Goal: Task Accomplishment & Management: Manage account settings

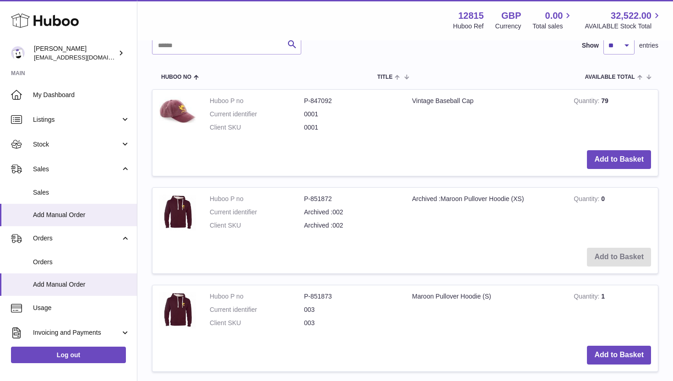
scroll to position [231, 0]
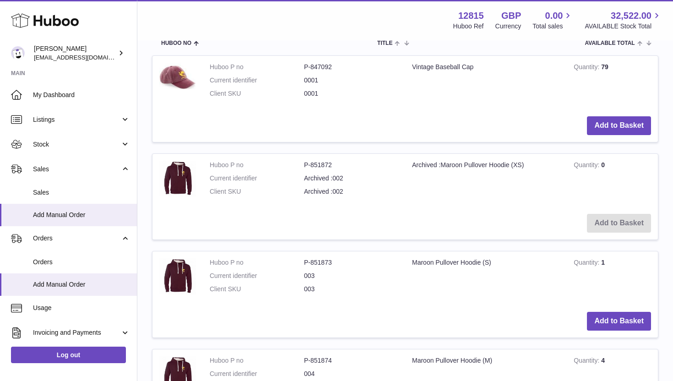
click at [309, 81] on dd "0001" at bounding box center [351, 80] width 94 height 9
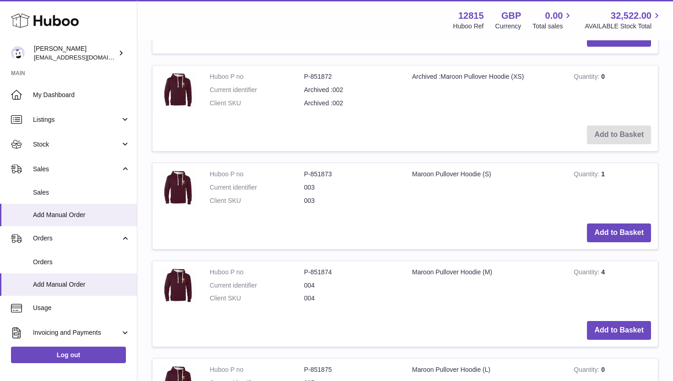
click at [313, 187] on dd "003" at bounding box center [351, 187] width 94 height 9
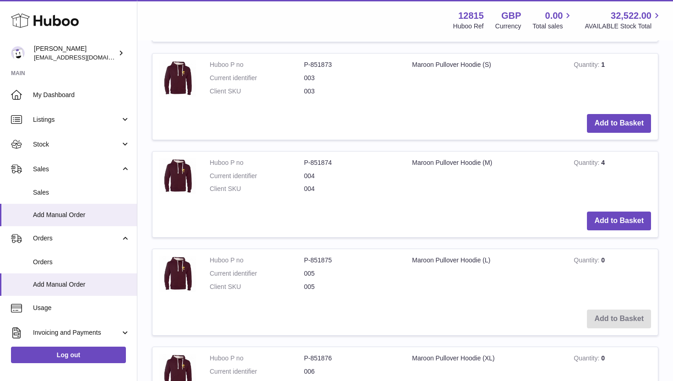
click at [309, 181] on dl "Huboo P no P-851874 Current identifier 004 Client SKU 004" at bounding box center [304, 179] width 189 height 40
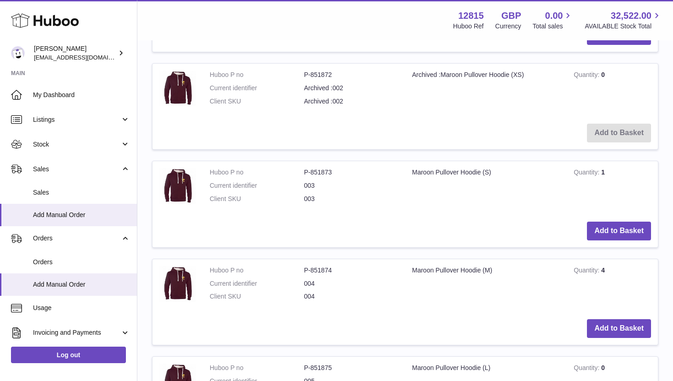
scroll to position [0, 0]
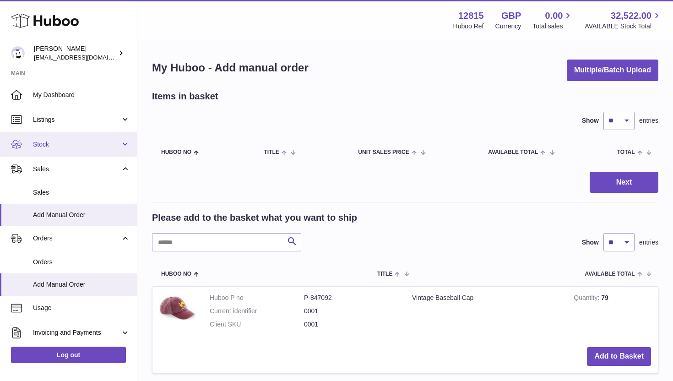
click at [73, 142] on span "Stock" at bounding box center [77, 144] width 88 height 9
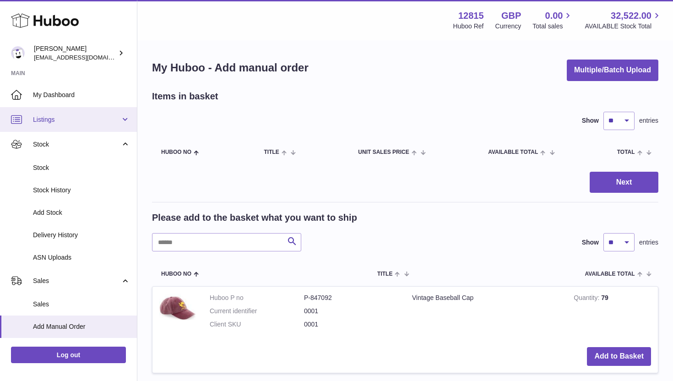
click at [71, 118] on span "Listings" at bounding box center [77, 119] width 88 height 9
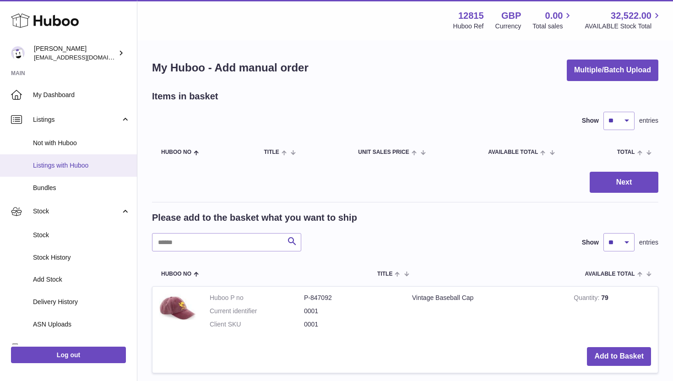
click at [65, 169] on span "Listings with Huboo" at bounding box center [81, 165] width 97 height 9
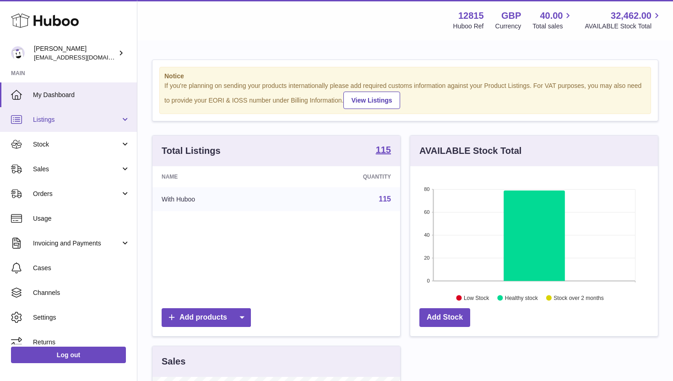
click at [90, 117] on span "Listings" at bounding box center [77, 119] width 88 height 9
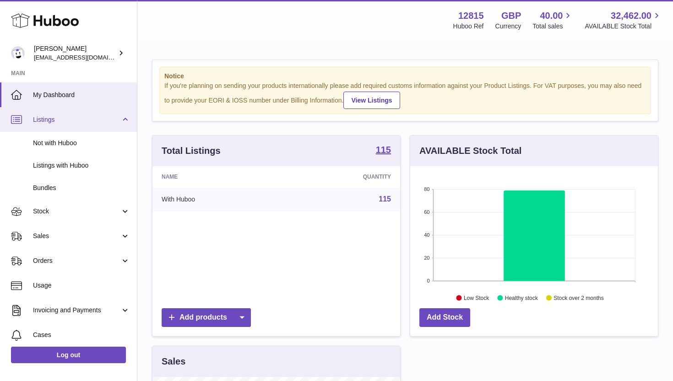
click at [90, 117] on span "Listings" at bounding box center [77, 119] width 88 height 9
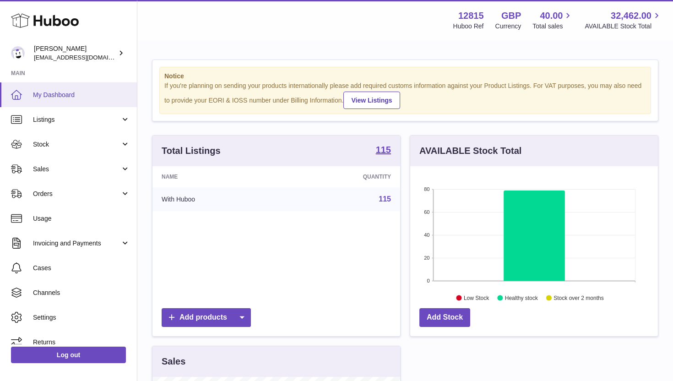
click at [81, 99] on link "My Dashboard" at bounding box center [68, 94] width 137 height 25
drag, startPoint x: 328, startPoint y: 147, endPoint x: 404, endPoint y: 152, distance: 75.8
click at [404, 152] on div "Total Listings 115 Name Quantity With Huboo 115 Add products" at bounding box center [277, 240] width 258 height 211
drag, startPoint x: 437, startPoint y: 148, endPoint x: 537, endPoint y: 152, distance: 100.4
click at [537, 152] on div "AVAILABLE Stock Total" at bounding box center [535, 151] width 248 height 31
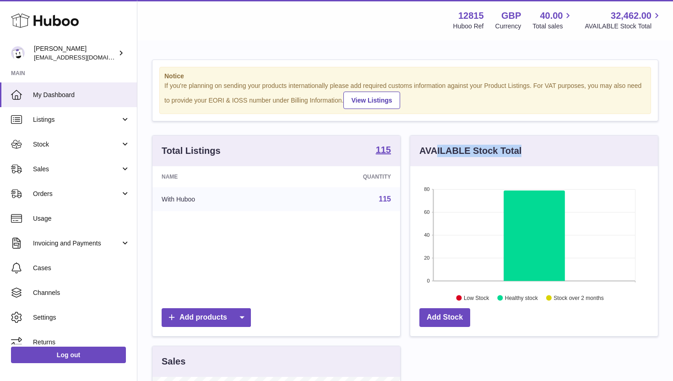
click at [537, 152] on div "AVAILABLE Stock Total" at bounding box center [535, 151] width 248 height 31
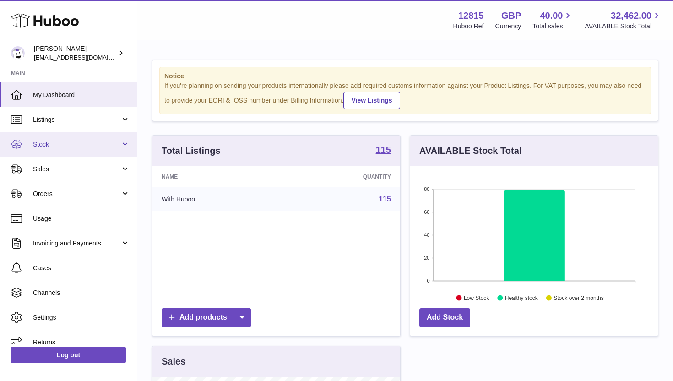
click at [102, 145] on span "Stock" at bounding box center [77, 144] width 88 height 9
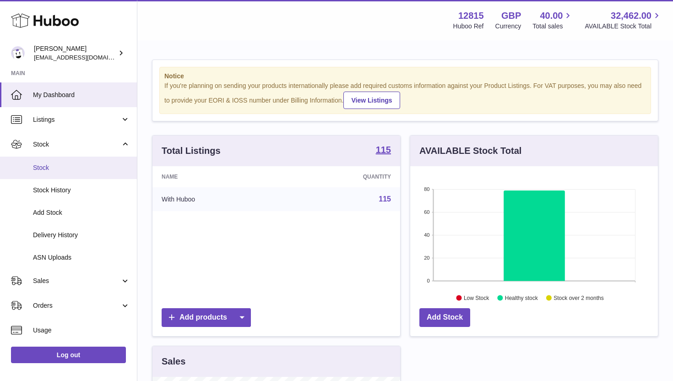
click at [99, 159] on link "Stock" at bounding box center [68, 168] width 137 height 22
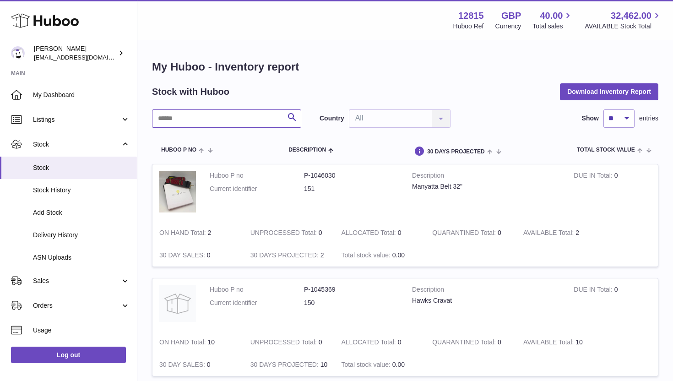
click at [259, 122] on input "text" at bounding box center [226, 118] width 149 height 18
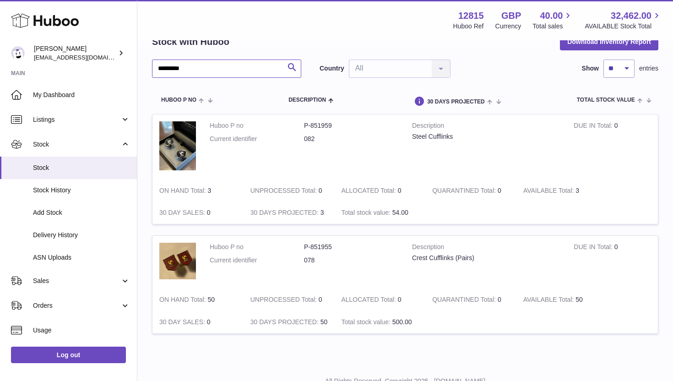
scroll to position [62, 0]
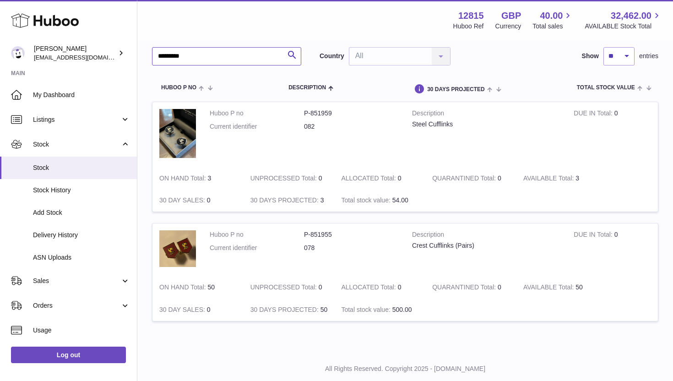
type input "*********"
drag, startPoint x: 210, startPoint y: 287, endPoint x: 217, endPoint y: 287, distance: 7.3
click at [217, 287] on td "ON HAND Total 50" at bounding box center [198, 287] width 91 height 22
drag, startPoint x: 209, startPoint y: 287, endPoint x: 219, endPoint y: 287, distance: 10.1
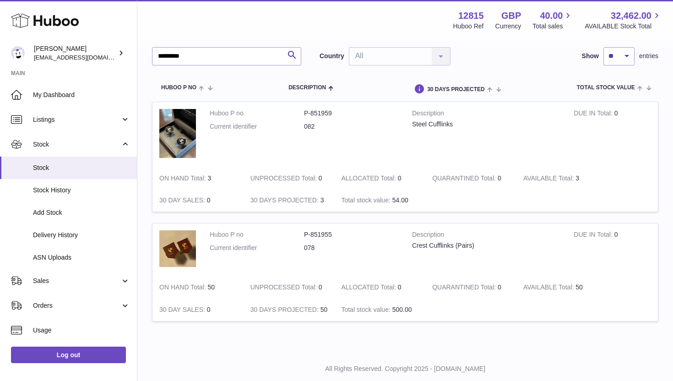
click at [219, 287] on td "ON HAND Total 50" at bounding box center [198, 287] width 91 height 22
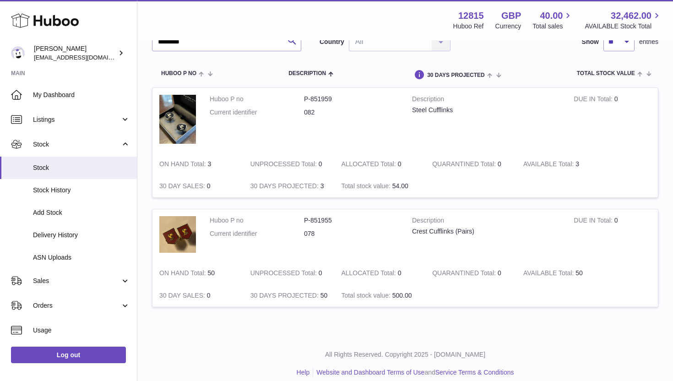
scroll to position [86, 0]
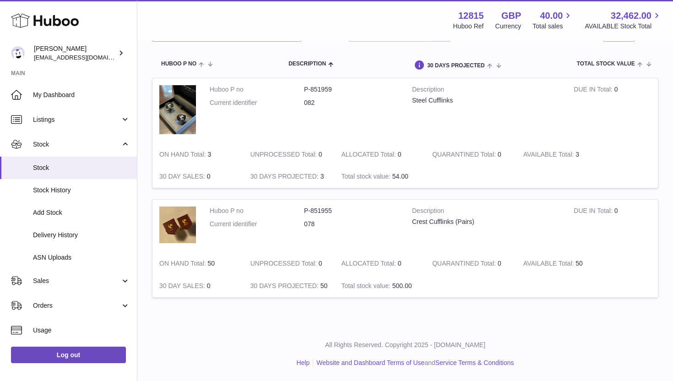
drag, startPoint x: 208, startPoint y: 263, endPoint x: 213, endPoint y: 263, distance: 5.0
click at [213, 263] on td "ON HAND Total 50" at bounding box center [198, 263] width 91 height 22
click at [211, 263] on td "ON HAND Total 50" at bounding box center [198, 263] width 91 height 22
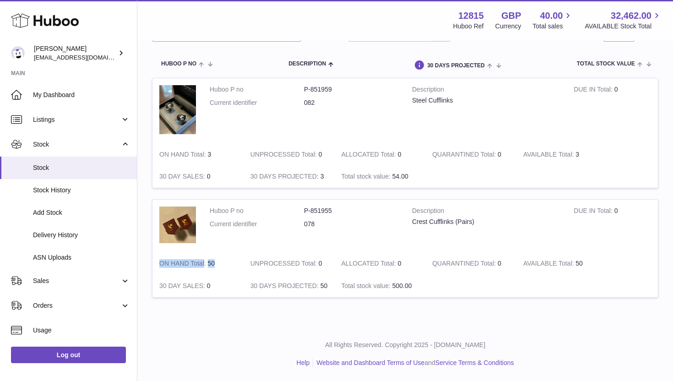
click at [211, 263] on td "ON HAND Total 50" at bounding box center [198, 263] width 91 height 22
click at [215, 265] on td "ON HAND Total 50" at bounding box center [198, 263] width 91 height 22
drag, startPoint x: 210, startPoint y: 264, endPoint x: 226, endPoint y: 264, distance: 16.0
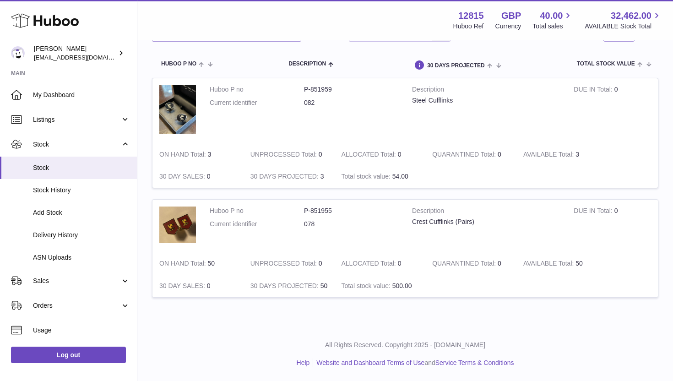
click at [226, 264] on td "ON HAND Total 50" at bounding box center [198, 263] width 91 height 22
click at [233, 273] on td "ON HAND Total 50" at bounding box center [198, 263] width 91 height 22
drag, startPoint x: 208, startPoint y: 263, endPoint x: 217, endPoint y: 264, distance: 9.2
click at [217, 264] on td "ON HAND Total 50" at bounding box center [198, 263] width 91 height 22
click at [75, 93] on span "My Dashboard" at bounding box center [81, 95] width 97 height 9
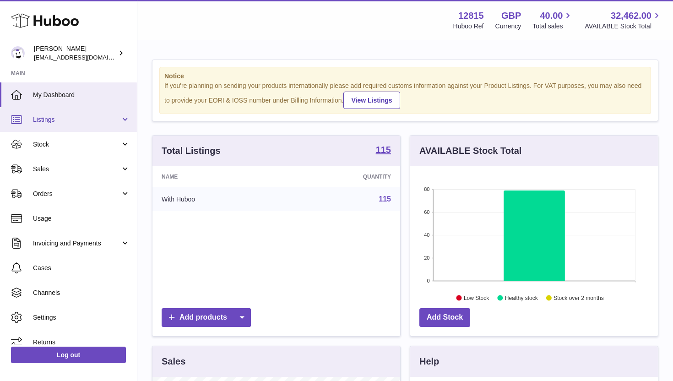
scroll to position [143, 248]
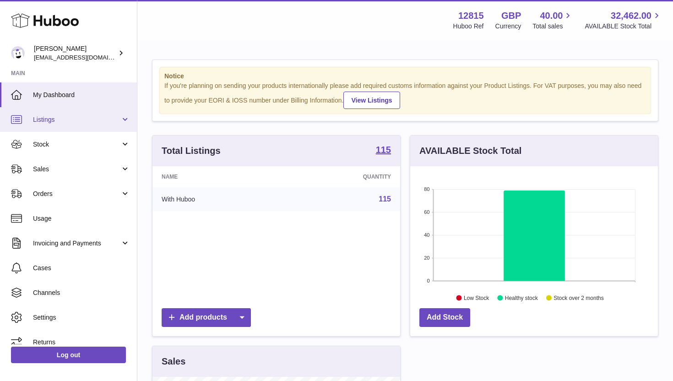
click at [94, 119] on span "Listings" at bounding box center [77, 119] width 88 height 9
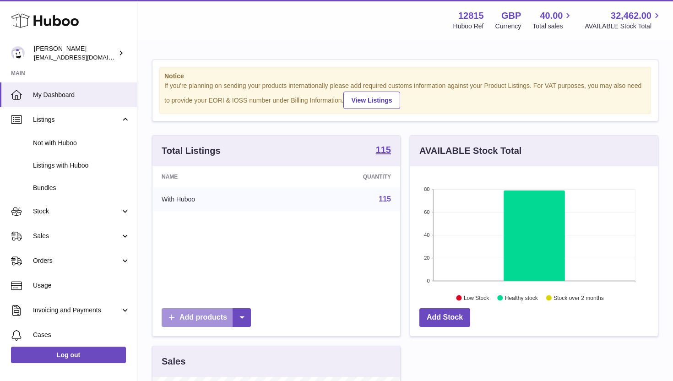
click at [209, 318] on link "Add products" at bounding box center [206, 317] width 89 height 19
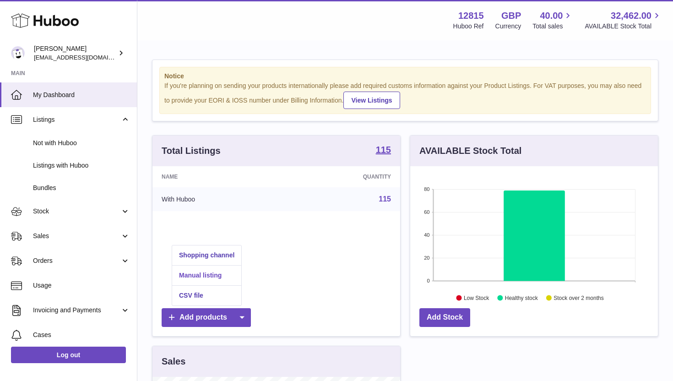
click at [208, 275] on link "Manual listing" at bounding box center [206, 276] width 69 height 20
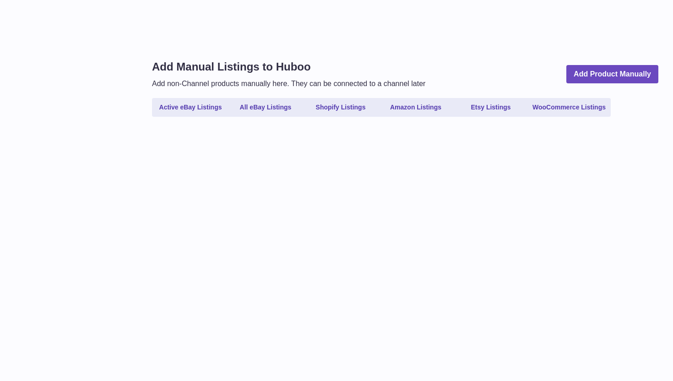
select select
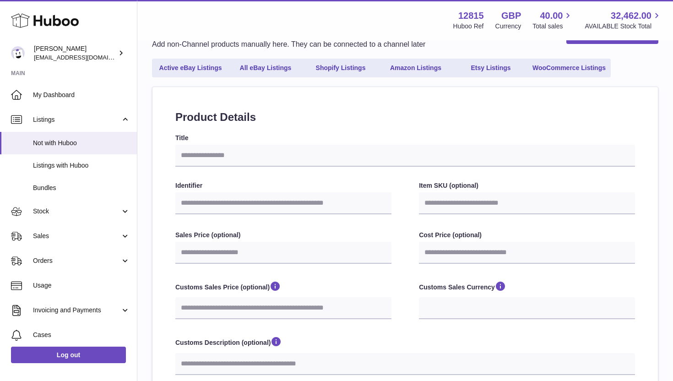
scroll to position [51, 0]
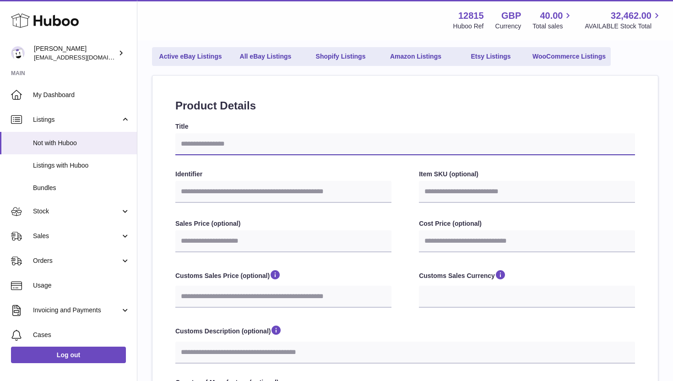
click at [226, 153] on input "Title" at bounding box center [405, 144] width 460 height 22
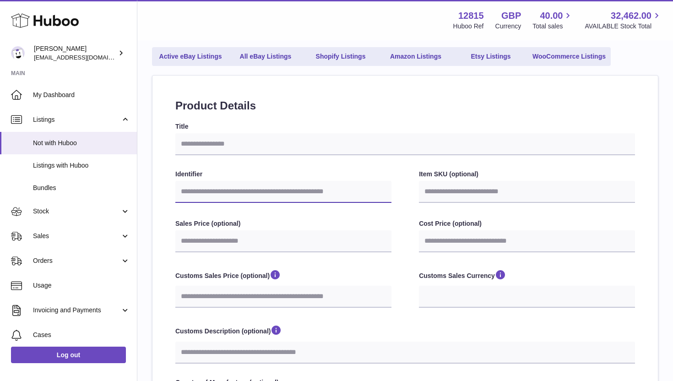
click at [240, 191] on input "Identifier" at bounding box center [283, 192] width 216 height 22
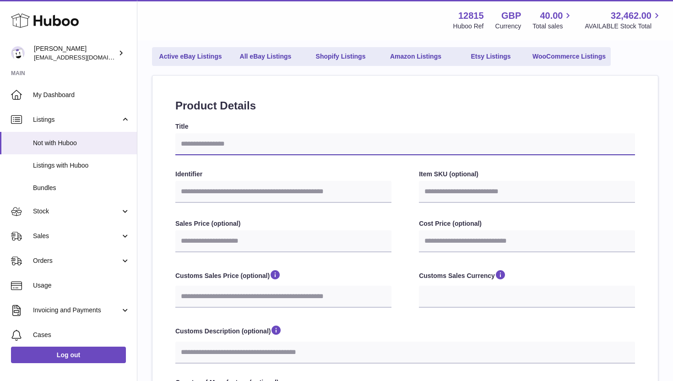
click at [243, 155] on input "Title" at bounding box center [405, 144] width 460 height 22
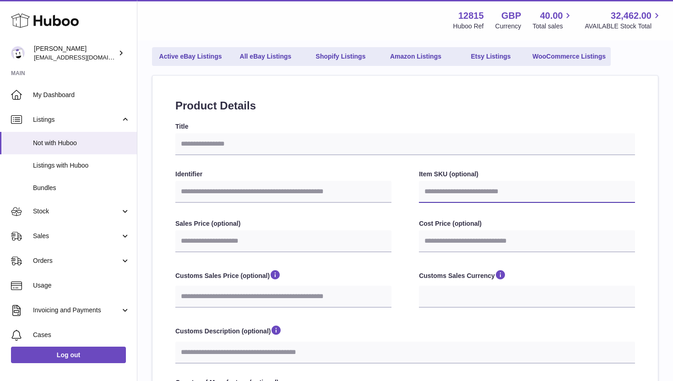
click at [463, 196] on input "Item SKU (optional)" at bounding box center [527, 192] width 216 height 22
click at [405, 179] on div "Identifier Item SKU (optional)" at bounding box center [405, 187] width 460 height 35
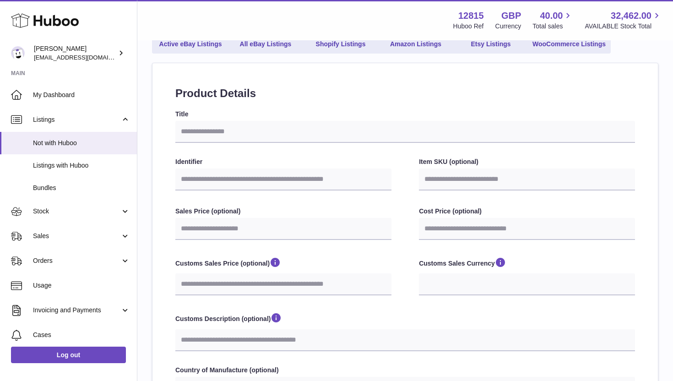
scroll to position [72, 0]
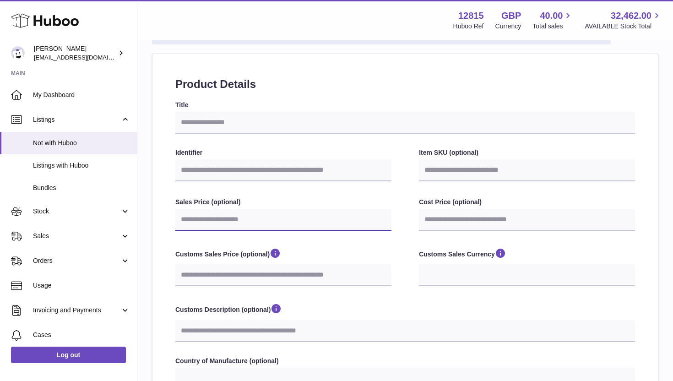
click at [301, 213] on input "Sales Price (optional)" at bounding box center [283, 220] width 216 height 22
click at [305, 196] on div "**********" at bounding box center [405, 320] width 460 height 438
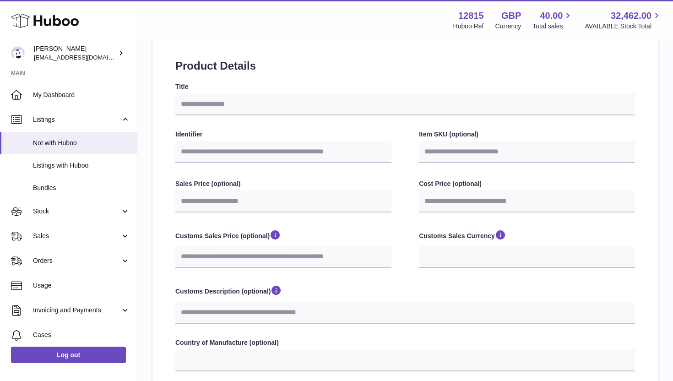
scroll to position [113, 0]
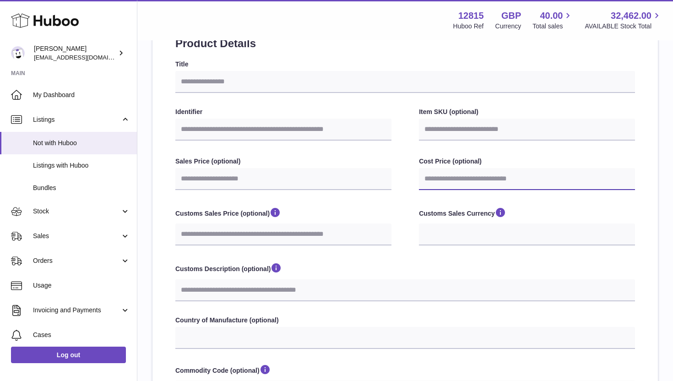
click at [444, 184] on input "Cost Price (optional)" at bounding box center [527, 179] width 216 height 22
click at [415, 181] on div "Sales Price (optional) Cost Price (optional)" at bounding box center [405, 174] width 460 height 35
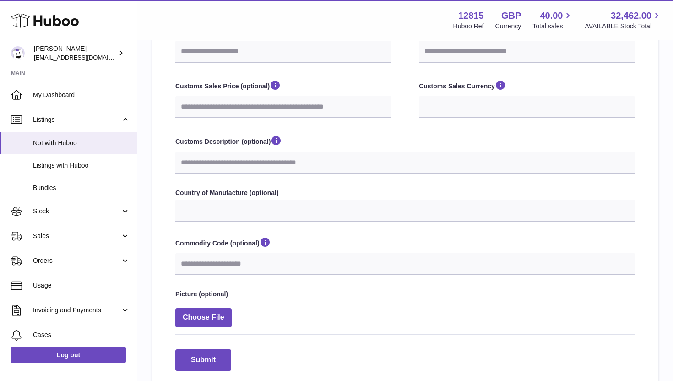
scroll to position [227, 0]
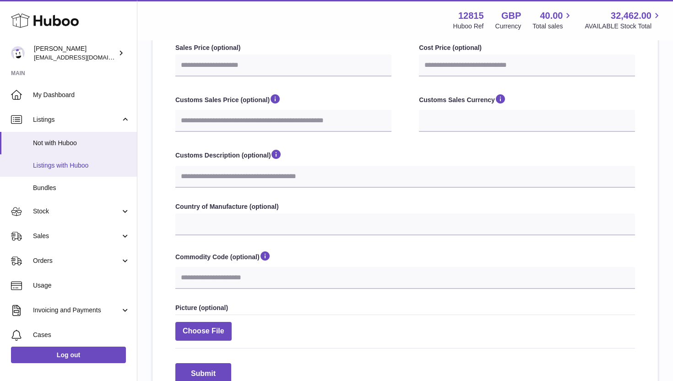
click at [85, 165] on span "Listings with Huboo" at bounding box center [81, 165] width 97 height 9
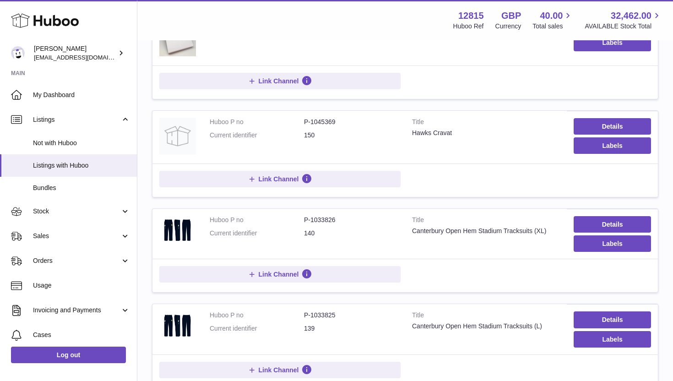
scroll to position [146, 0]
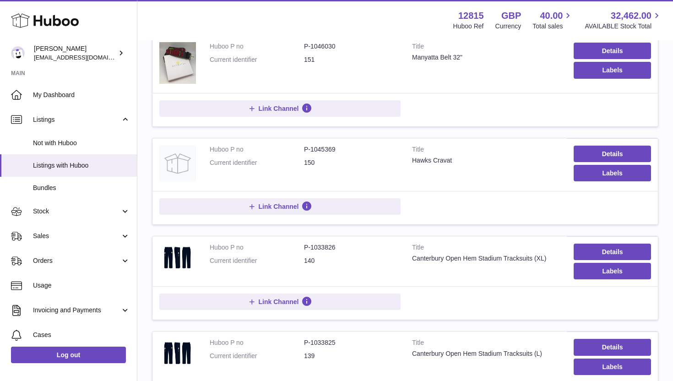
click at [308, 164] on dd "150" at bounding box center [351, 163] width 94 height 9
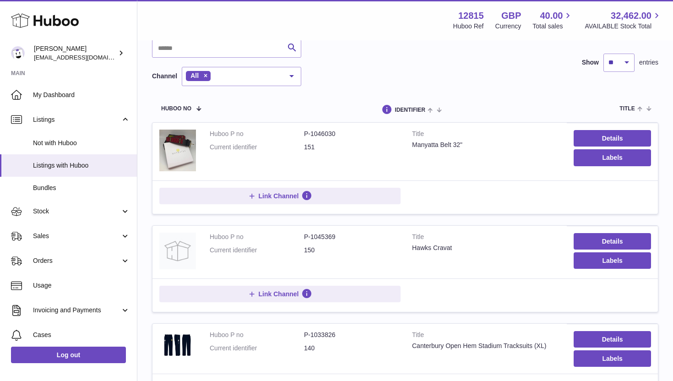
scroll to position [56, 0]
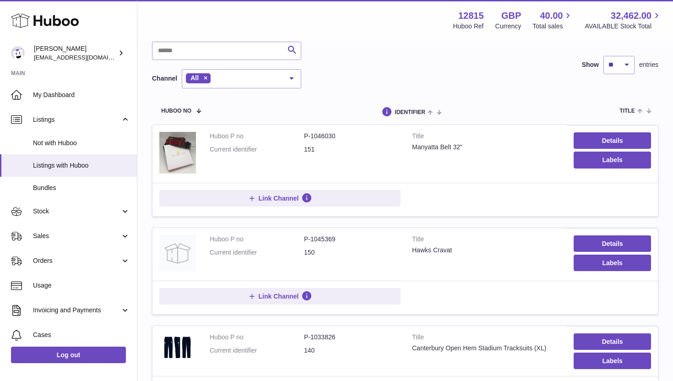
click at [311, 156] on dl "Huboo P no P-1046030 Current identifier 151" at bounding box center [304, 145] width 189 height 27
click at [311, 153] on dd "151" at bounding box center [351, 149] width 94 height 9
click at [311, 148] on dd "151" at bounding box center [351, 149] width 94 height 9
click at [355, 234] on td "Huboo P no P-1045369 Current identifier 150" at bounding box center [304, 254] width 203 height 53
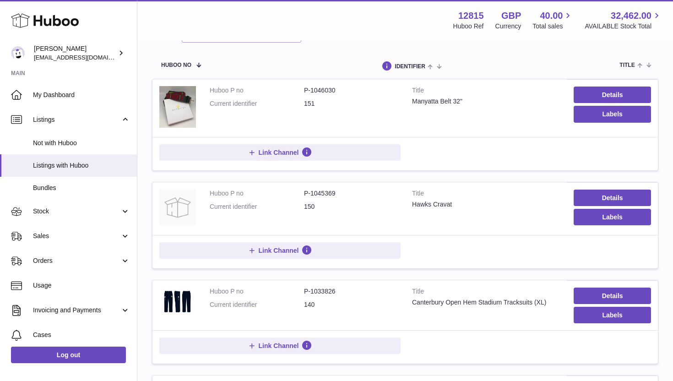
scroll to position [108, 0]
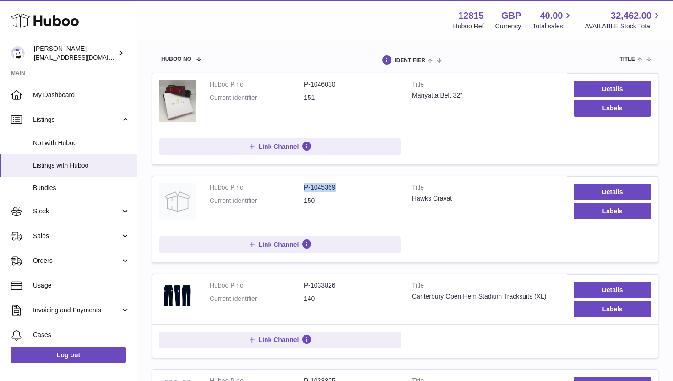
drag, startPoint x: 305, startPoint y: 186, endPoint x: 349, endPoint y: 187, distance: 44.0
click at [349, 187] on dd "P-1045369" at bounding box center [351, 187] width 94 height 9
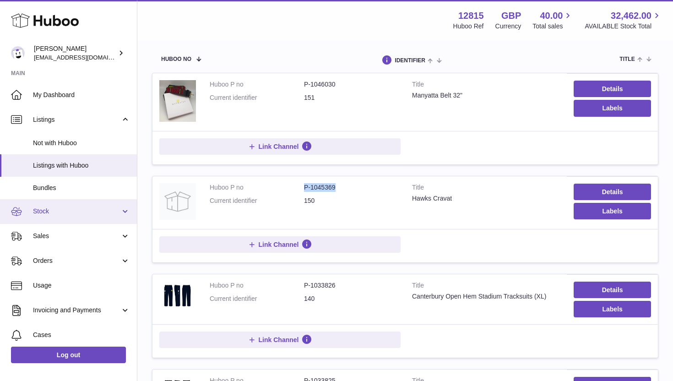
click at [100, 214] on span "Stock" at bounding box center [77, 211] width 88 height 9
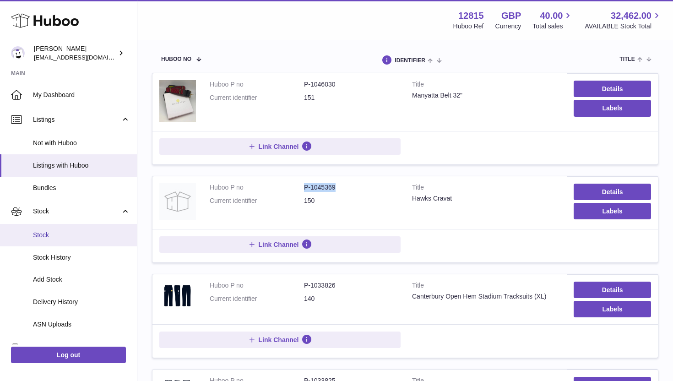
click at [89, 233] on span "Stock" at bounding box center [81, 235] width 97 height 9
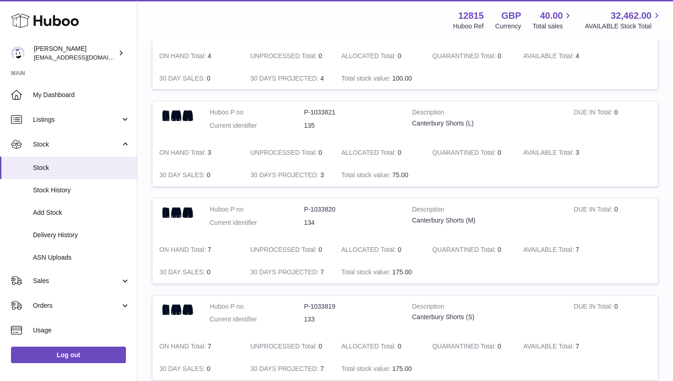
scroll to position [891, 0]
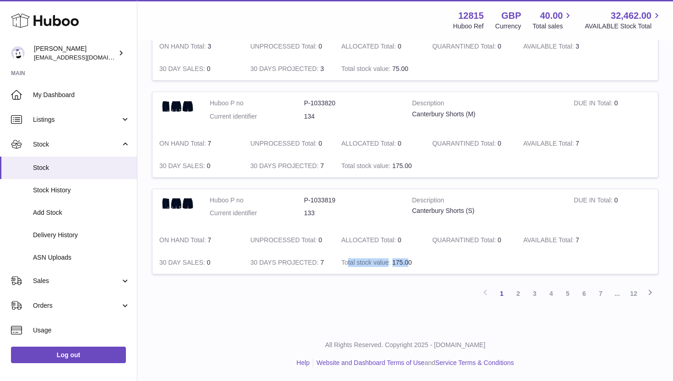
drag, startPoint x: 347, startPoint y: 262, endPoint x: 411, endPoint y: 260, distance: 63.7
click at [410, 260] on td "Total stock value 175.00" at bounding box center [379, 263] width 91 height 22
click at [411, 260] on span "175.00" at bounding box center [403, 262] width 20 height 7
click at [279, 263] on strong "30 DAYS PROJECTED" at bounding box center [286, 264] width 70 height 10
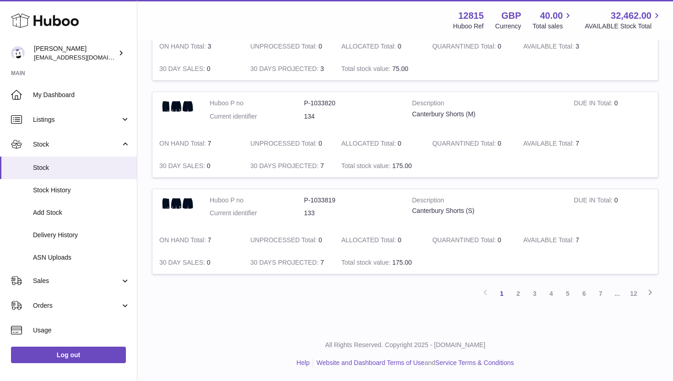
click at [257, 253] on td "30 DAYS PROJECTED 7" at bounding box center [289, 263] width 91 height 22
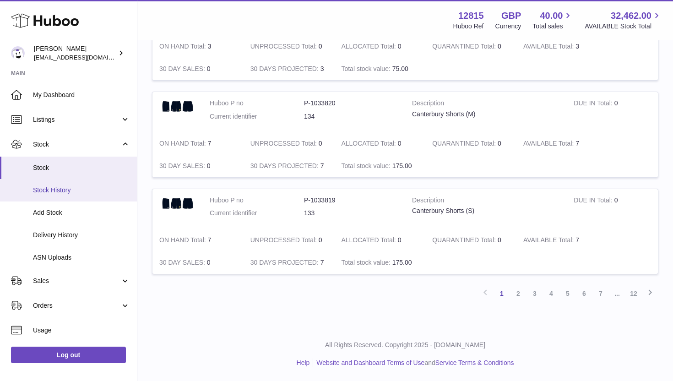
click at [79, 187] on span "Stock History" at bounding box center [81, 190] width 97 height 9
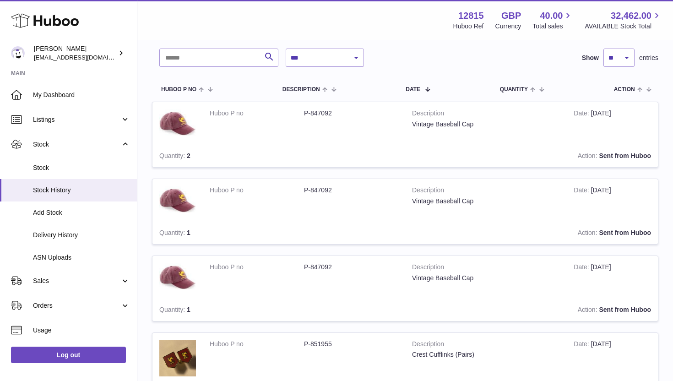
scroll to position [58, 0]
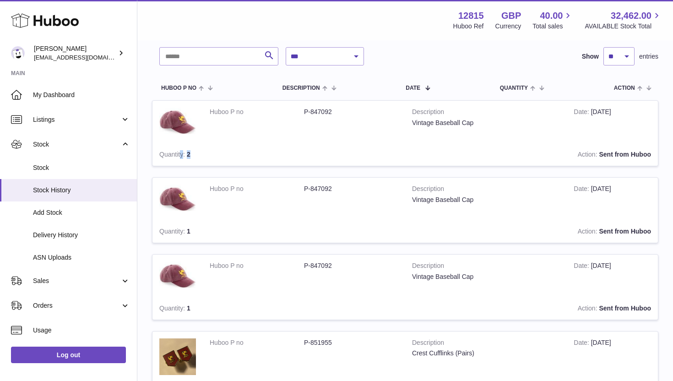
drag, startPoint x: 181, startPoint y: 153, endPoint x: 208, endPoint y: 156, distance: 26.8
click at [208, 156] on td "Quantity 2" at bounding box center [198, 154] width 91 height 22
drag, startPoint x: 174, startPoint y: 223, endPoint x: 240, endPoint y: 223, distance: 66.0
click at [240, 223] on td "Quantity 1" at bounding box center [198, 231] width 91 height 22
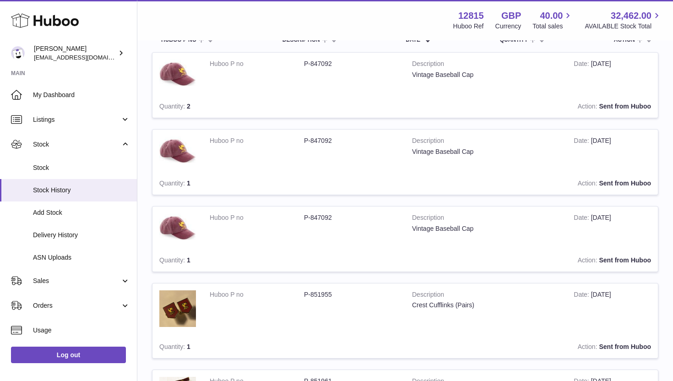
scroll to position [116, 0]
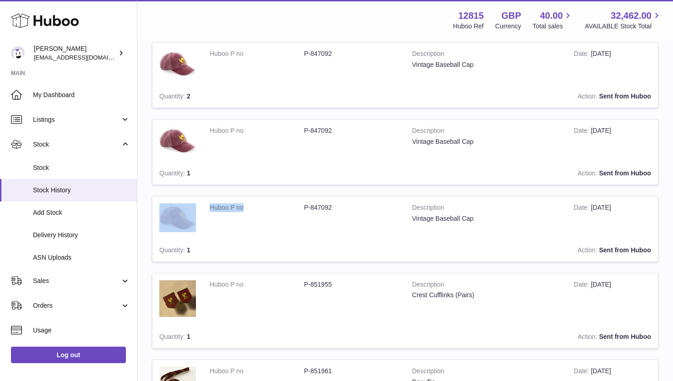
drag, startPoint x: 184, startPoint y: 234, endPoint x: 266, endPoint y: 236, distance: 82.1
click at [266, 236] on tr "Huboo P no P-847092 Description Vintage Baseball Cap Date 21st Jun 2025 Quantit…" at bounding box center [405, 229] width 507 height 66
click at [266, 236] on td "Huboo P no P-847092" at bounding box center [304, 218] width 203 height 43
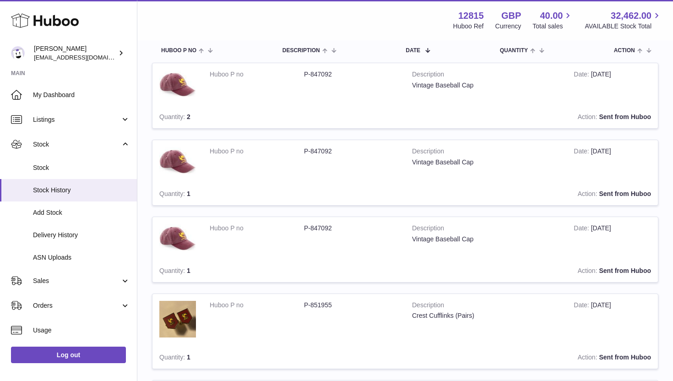
scroll to position [70, 0]
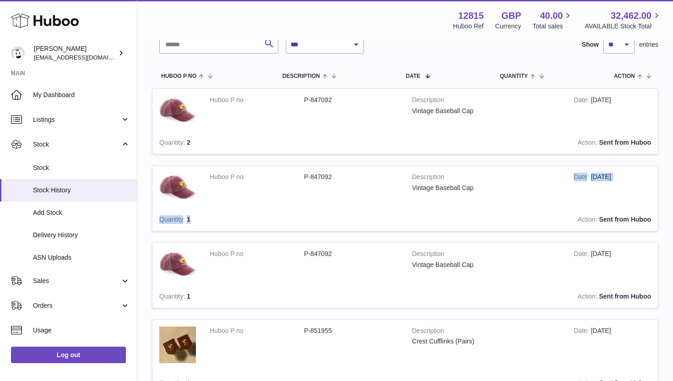
drag, startPoint x: 573, startPoint y: 175, endPoint x: 631, endPoint y: 213, distance: 69.6
click at [631, 213] on tr "Huboo P no P-847092 Description Vintage Baseball Cap Date 22nd Aug 2025 Quantit…" at bounding box center [405, 198] width 507 height 66
click at [631, 213] on td "Action Sent from Huboo" at bounding box center [451, 219] width 415 height 22
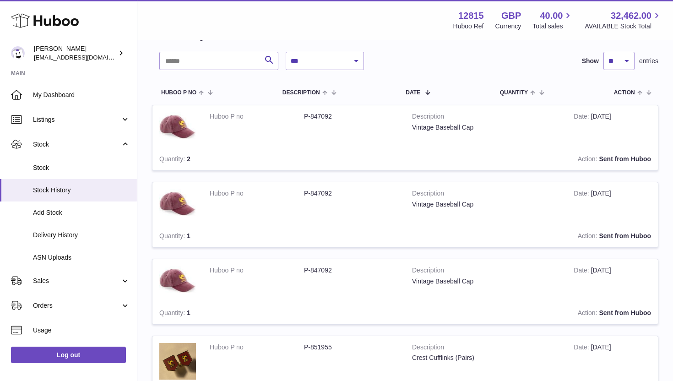
scroll to position [34, 0]
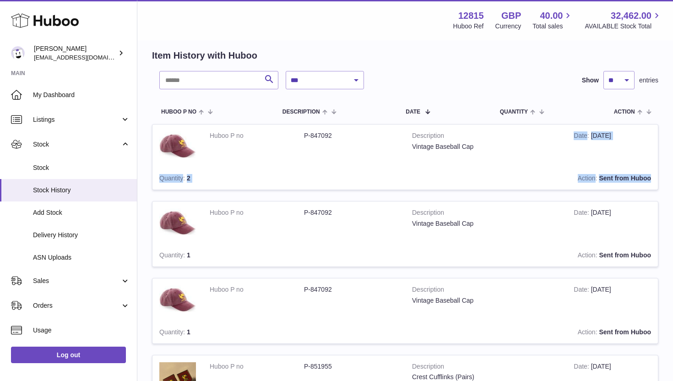
drag, startPoint x: 575, startPoint y: 133, endPoint x: 652, endPoint y: 181, distance: 91.5
click at [652, 181] on tr "Huboo P no P-847092 Description Vintage Baseball Cap Date 23rd Aug 2025 Quantit…" at bounding box center [405, 157] width 507 height 66
click at [233, 135] on dt "Huboo P no" at bounding box center [257, 135] width 94 height 9
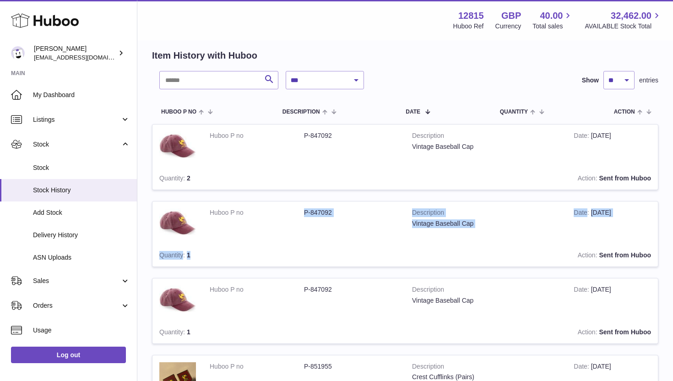
drag, startPoint x: 304, startPoint y: 215, endPoint x: 475, endPoint y: 249, distance: 174.1
click at [475, 249] on tr "Huboo P no P-847092 Description Vintage Baseball Cap Date 22nd Aug 2025 Quantit…" at bounding box center [405, 234] width 507 height 66
click at [612, 235] on td "Date 22nd Aug 2025" at bounding box center [612, 223] width 91 height 43
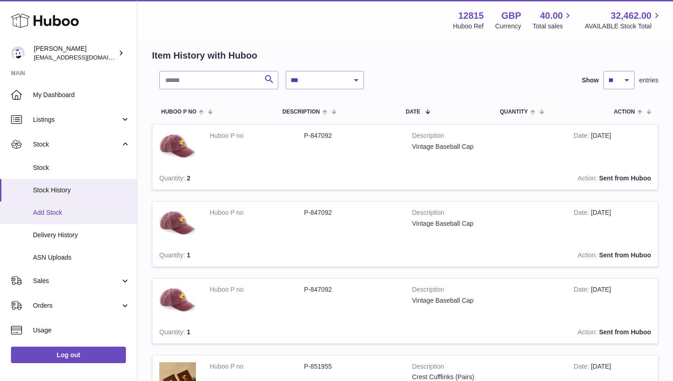
click at [81, 214] on span "Add Stock" at bounding box center [81, 212] width 97 height 9
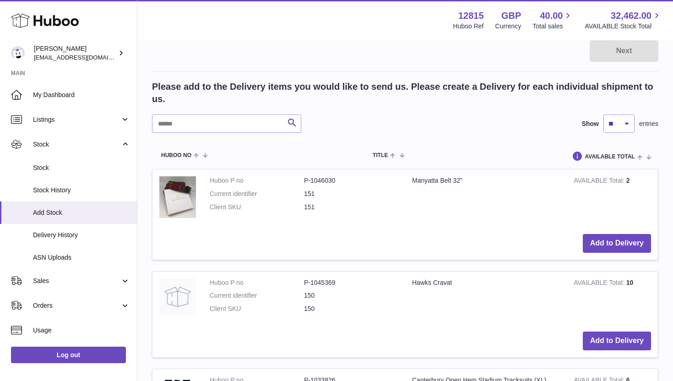
scroll to position [133, 0]
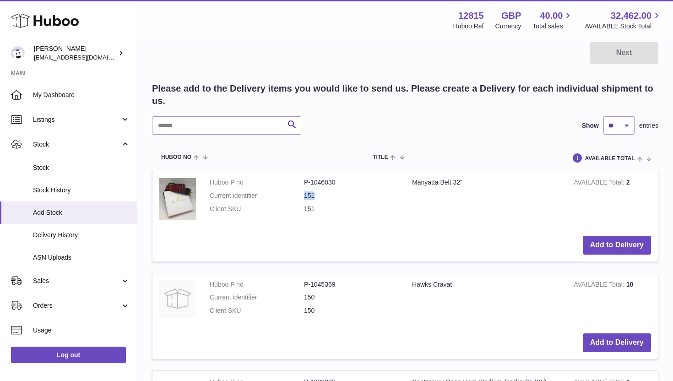
drag, startPoint x: 297, startPoint y: 195, endPoint x: 364, endPoint y: 195, distance: 67.3
click at [364, 195] on dl "Huboo P no P-1046030 Current identifier 151 Client SKU 151" at bounding box center [304, 198] width 189 height 40
click at [303, 185] on dt "Huboo P no" at bounding box center [257, 182] width 94 height 9
click at [312, 185] on dd "P-1046030" at bounding box center [351, 182] width 94 height 9
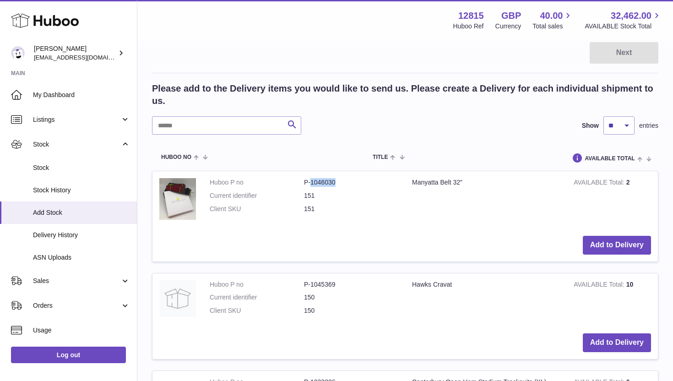
click at [312, 185] on dd "P-1046030" at bounding box center [351, 182] width 94 height 9
click at [451, 237] on div "Add to Delivery" at bounding box center [405, 245] width 492 height 19
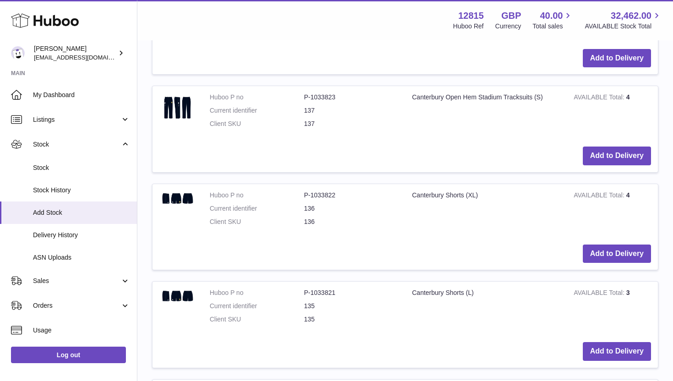
scroll to position [751, 0]
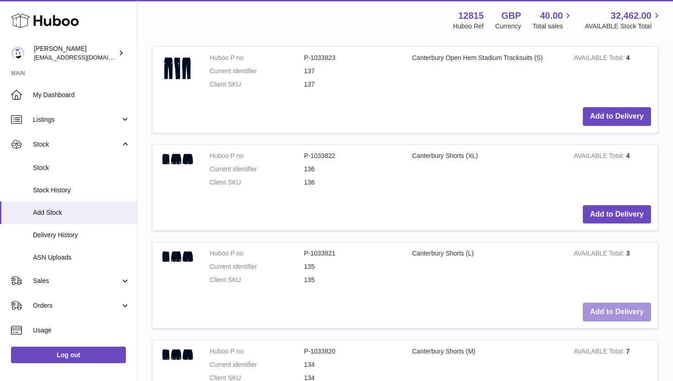
click at [612, 314] on button "Add to Delivery" at bounding box center [617, 312] width 68 height 19
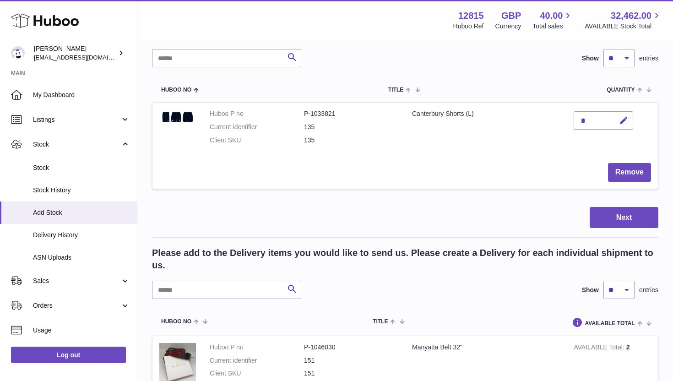
scroll to position [0, 0]
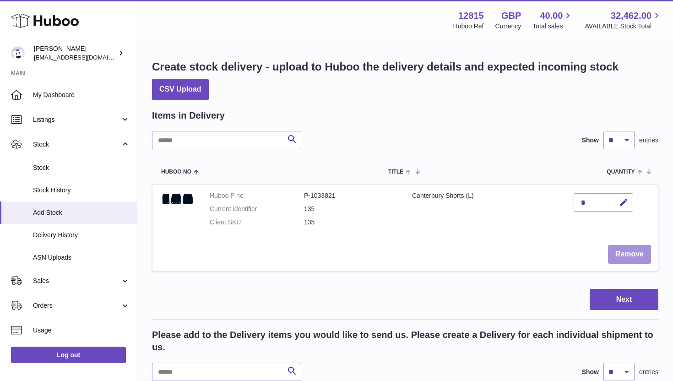
click at [624, 250] on button "Remove" at bounding box center [629, 254] width 43 height 19
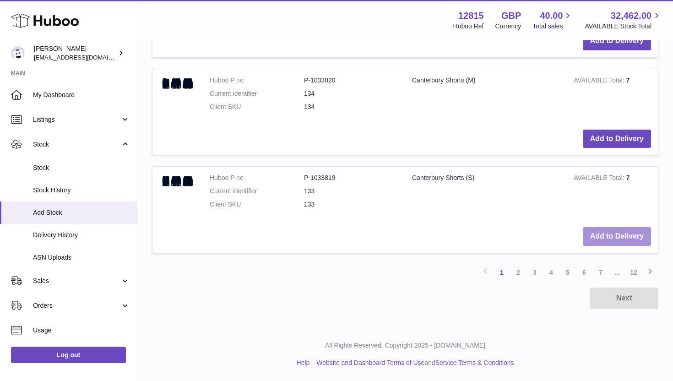
click at [620, 242] on button "Add to Delivery" at bounding box center [617, 236] width 68 height 19
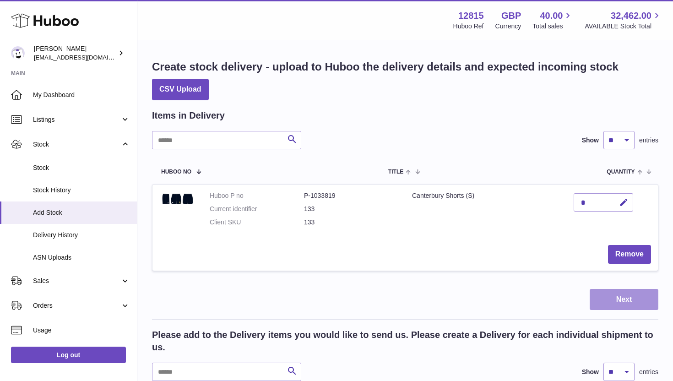
click at [632, 295] on button "Next" at bounding box center [624, 300] width 69 height 22
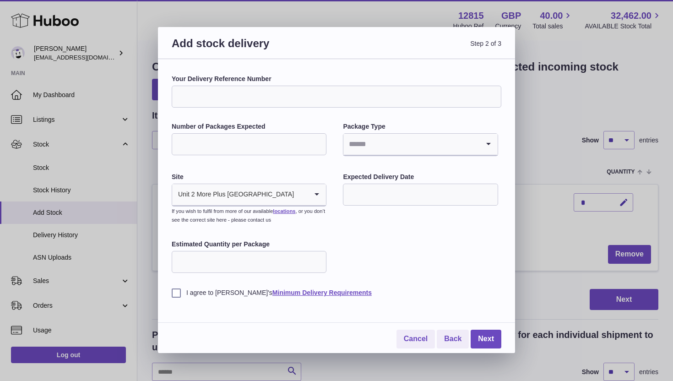
click at [235, 100] on input "Your Delivery Reference Number" at bounding box center [337, 97] width 330 height 22
click at [188, 114] on div "Your Delivery Reference Number Number of Packages Expected Package Type Loading…" at bounding box center [337, 186] width 330 height 223
click at [217, 93] on input "Your Delivery Reference Number" at bounding box center [337, 97] width 330 height 22
click at [191, 108] on div "Your Delivery Reference Number Number of Packages Expected Package Type Loading…" at bounding box center [337, 186] width 330 height 223
click at [233, 150] on input "Number of Packages Expected" at bounding box center [249, 144] width 155 height 22
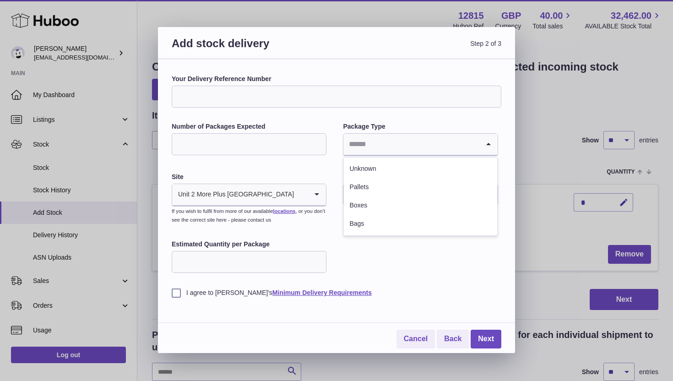
click at [362, 145] on input "Search for option" at bounding box center [412, 144] width 136 height 21
click at [320, 170] on div "Your Delivery Reference Number Number of Packages Expected Package Type Loading…" at bounding box center [337, 186] width 330 height 223
click at [243, 184] on div "Unit 2 More Plus Central Park Loading..." at bounding box center [249, 195] width 155 height 23
click at [260, 188] on div "Unit 2 More Plus Central Park" at bounding box center [240, 194] width 136 height 21
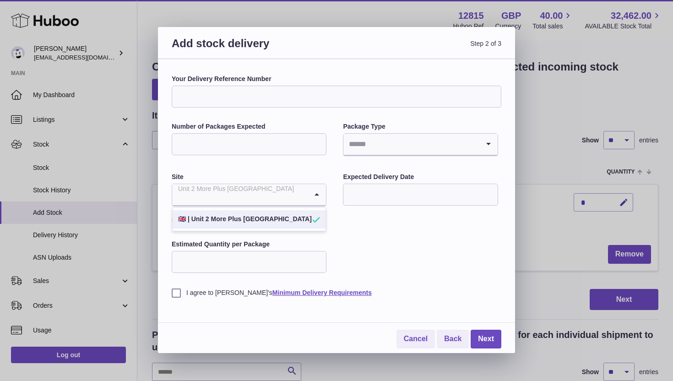
click at [236, 220] on li "🇬🇧 | Unit 2 More Plus Central Park" at bounding box center [249, 219] width 153 height 18
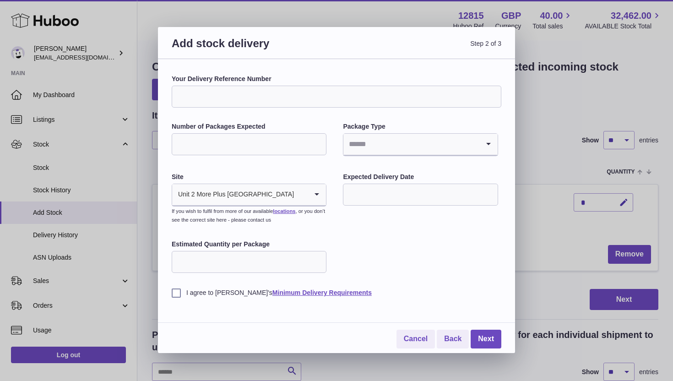
click at [399, 195] on input "text" at bounding box center [420, 195] width 155 height 22
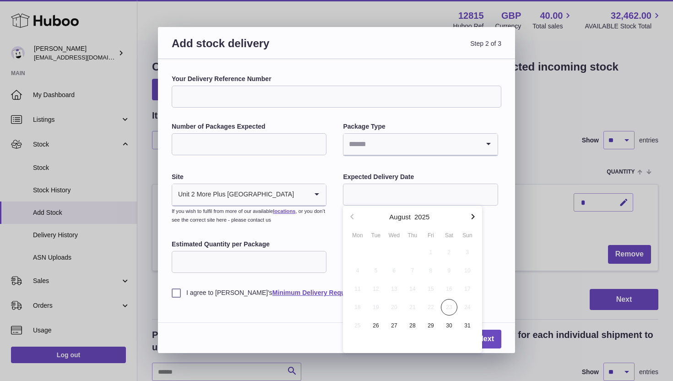
click at [310, 243] on label "Estimated Quantity per Package" at bounding box center [249, 244] width 155 height 9
click at [310, 251] on input "Estimated Quantity per Package" at bounding box center [249, 262] width 155 height 22
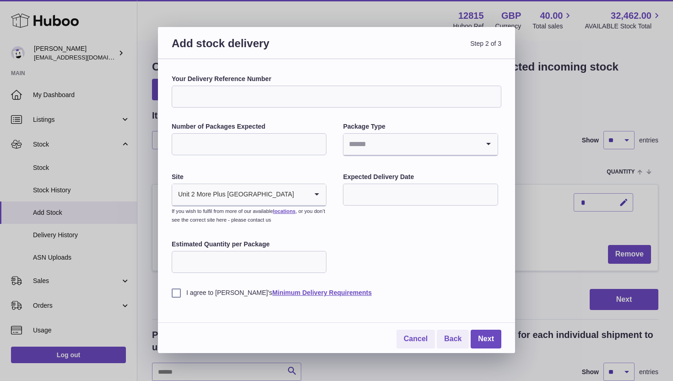
click at [271, 265] on input "Estimated Quantity per Package" at bounding box center [249, 262] width 155 height 22
click at [418, 338] on link "Cancel" at bounding box center [416, 339] width 38 height 19
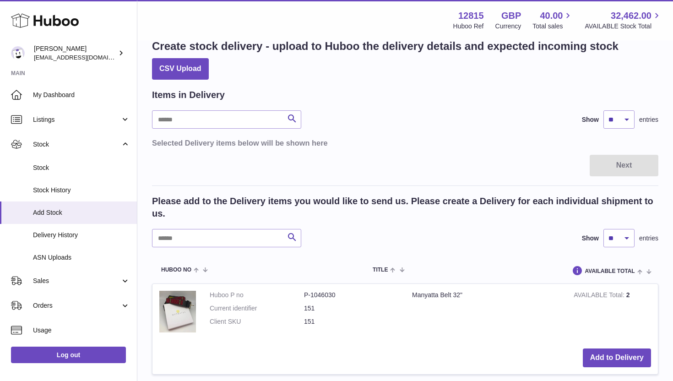
scroll to position [32, 0]
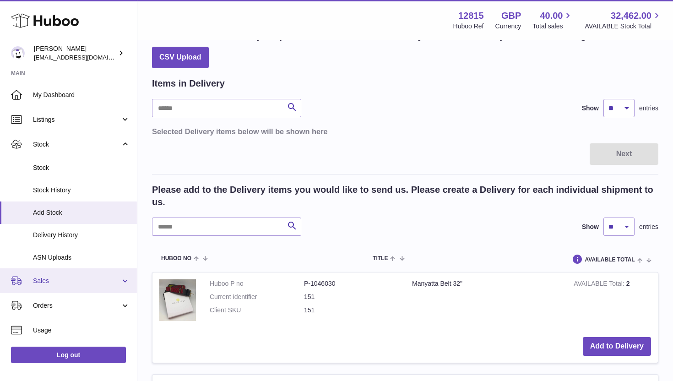
click at [93, 287] on link "Sales" at bounding box center [68, 280] width 137 height 25
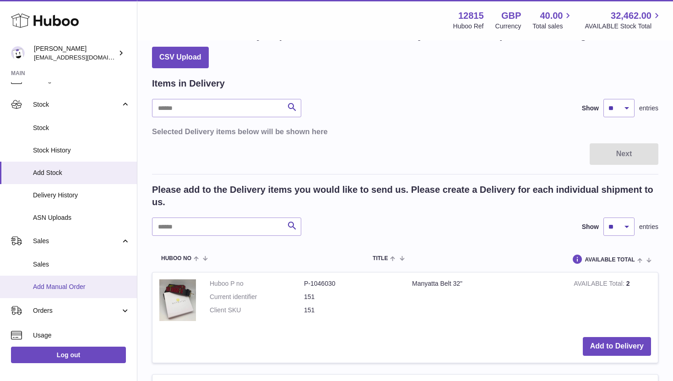
scroll to position [57, 0]
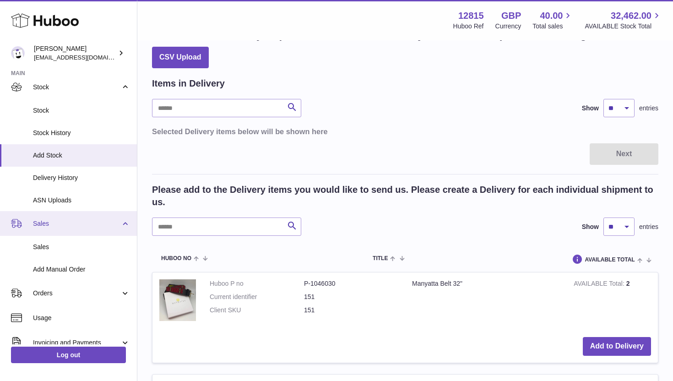
click at [62, 227] on span "Sales" at bounding box center [77, 223] width 88 height 9
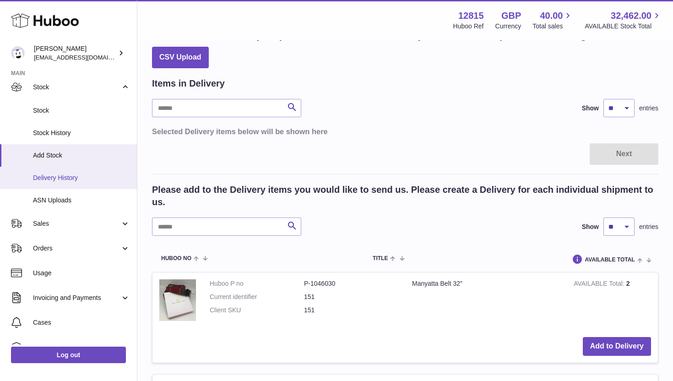
click at [65, 186] on link "Delivery History" at bounding box center [68, 178] width 137 height 22
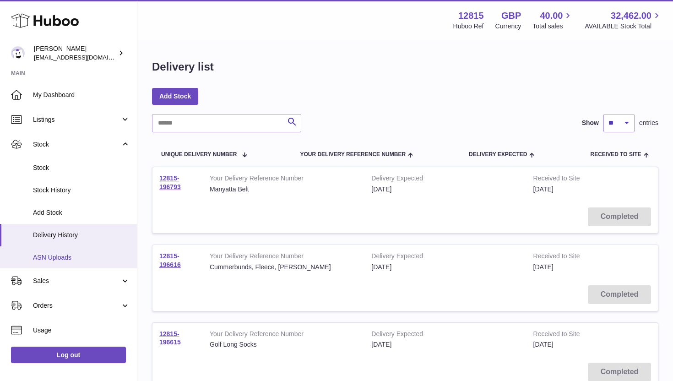
click at [81, 267] on link "ASN Uploads" at bounding box center [68, 257] width 137 height 22
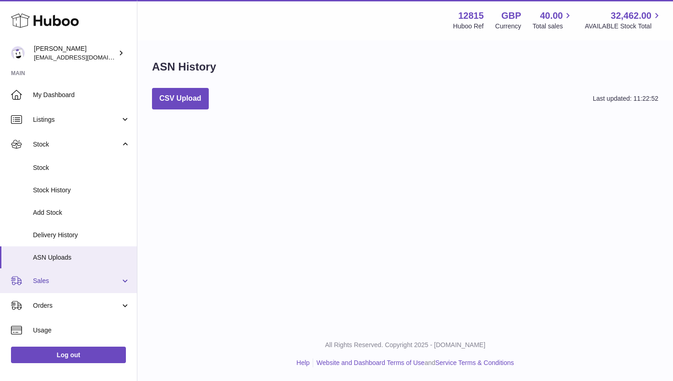
click at [70, 284] on span "Sales" at bounding box center [77, 281] width 88 height 9
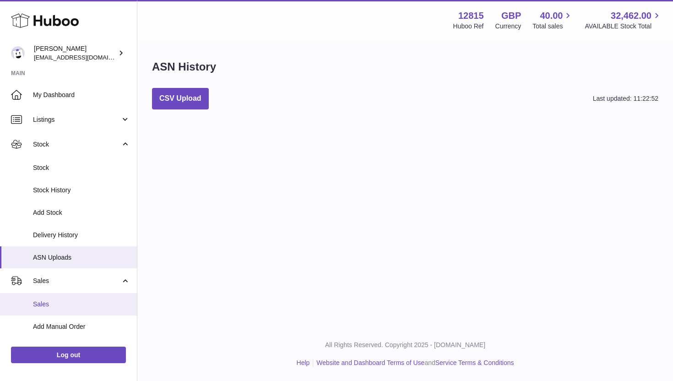
click at [71, 307] on span "Sales" at bounding box center [81, 304] width 97 height 9
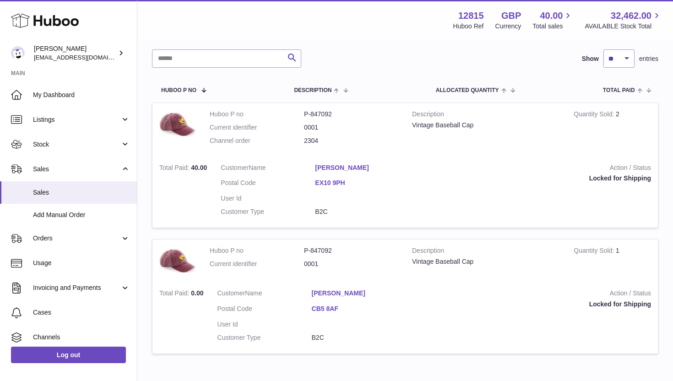
scroll to position [111, 0]
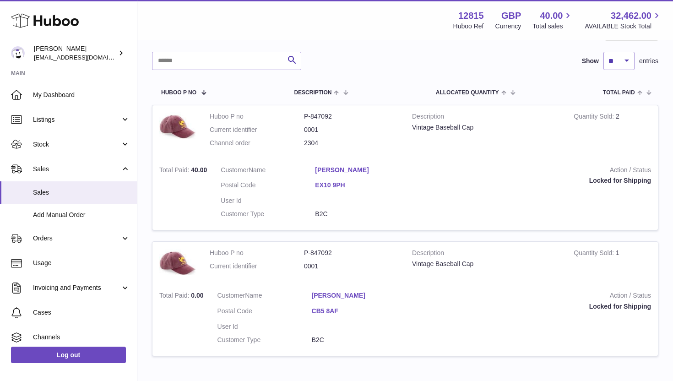
click at [391, 157] on td "Huboo P no P-847092 Current identifier 0001 Channel order 2304" at bounding box center [304, 132] width 203 height 54
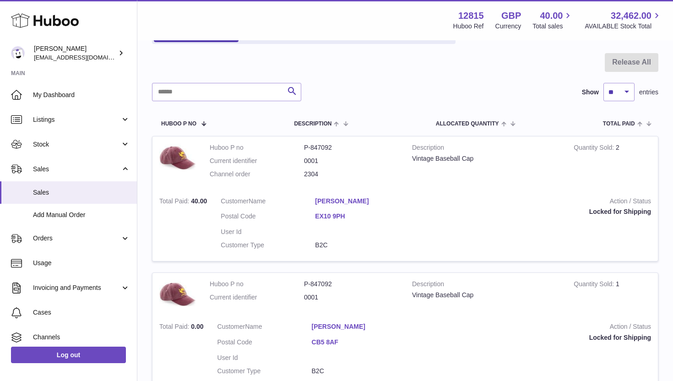
scroll to position [0, 0]
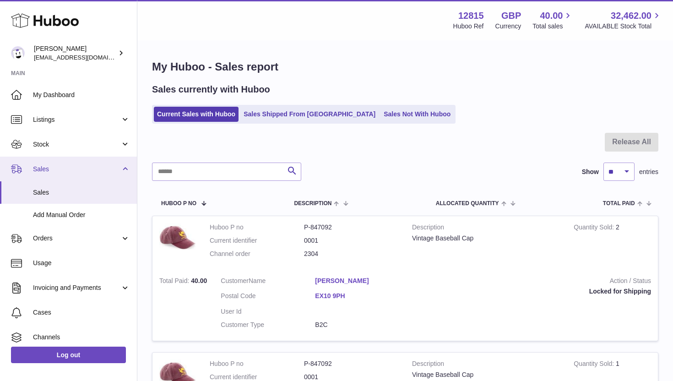
click at [102, 168] on span "Sales" at bounding box center [77, 169] width 88 height 9
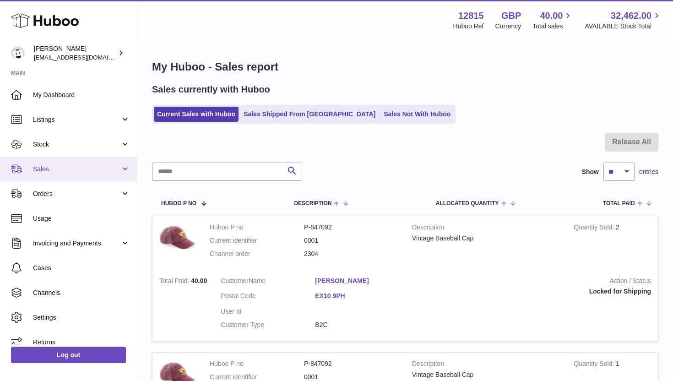
click at [102, 168] on span "Sales" at bounding box center [77, 169] width 88 height 9
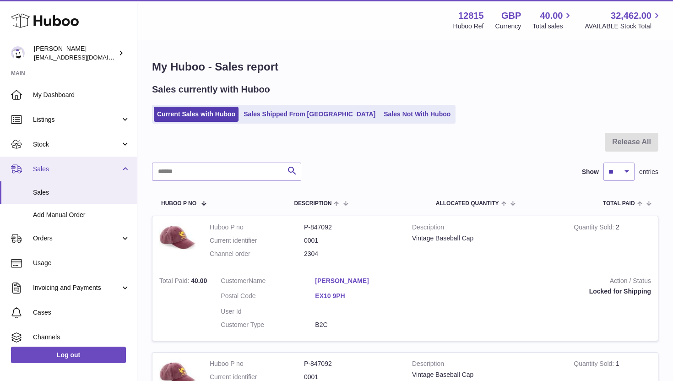
scroll to position [55, 0]
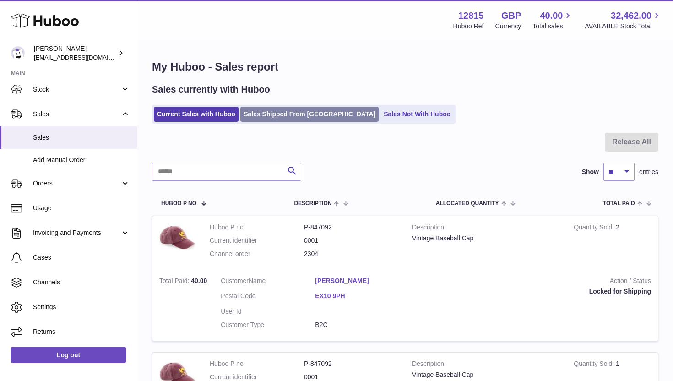
click at [309, 114] on link "Sales Shipped From [GEOGRAPHIC_DATA]" at bounding box center [310, 114] width 138 height 15
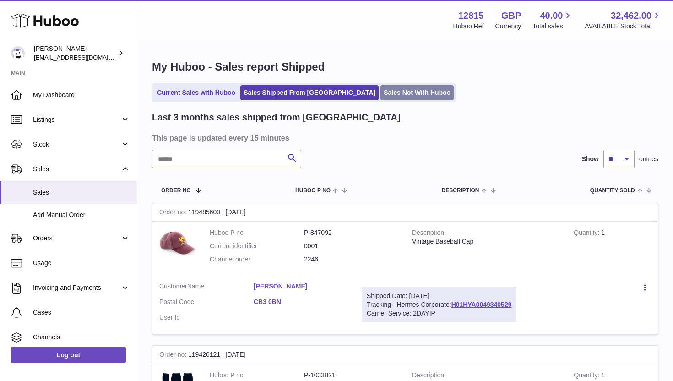
click at [381, 93] on link "Sales Not With Huboo" at bounding box center [417, 92] width 73 height 15
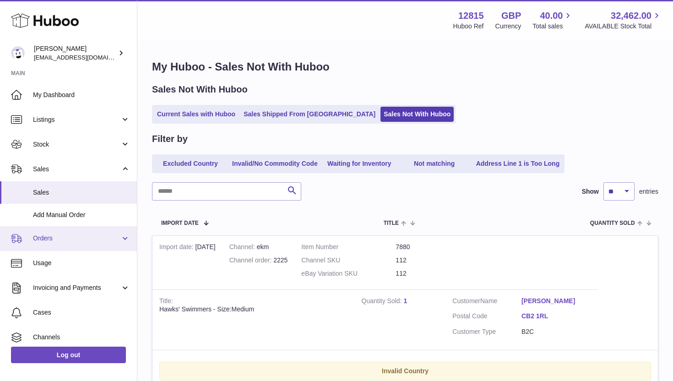
click at [79, 239] on span "Orders" at bounding box center [77, 238] width 88 height 9
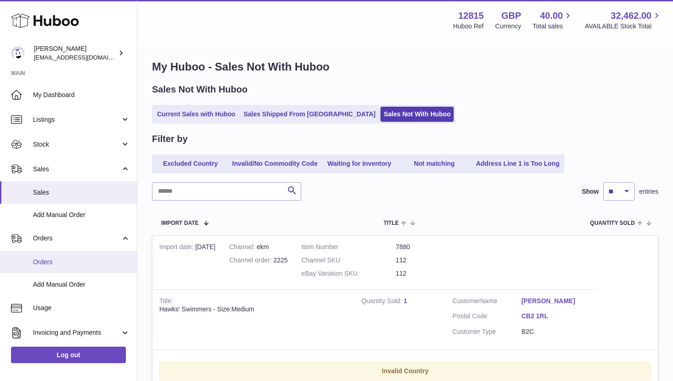
click at [77, 264] on span "Orders" at bounding box center [81, 262] width 97 height 9
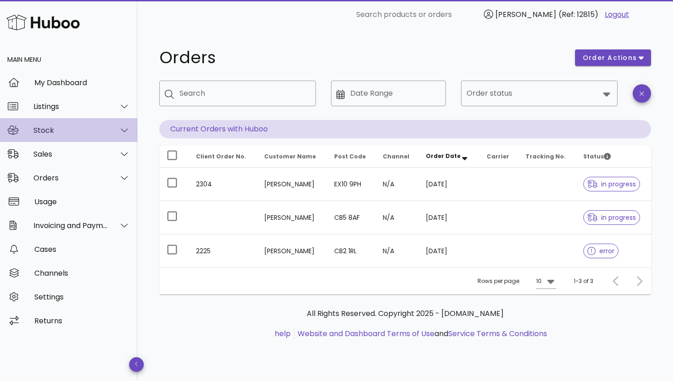
click at [77, 138] on div "Stock" at bounding box center [68, 130] width 137 height 24
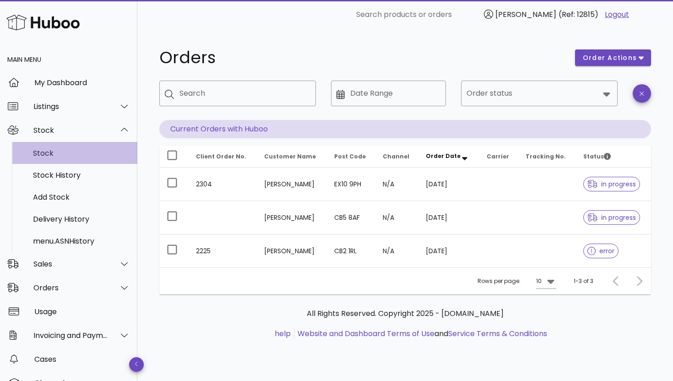
click at [71, 156] on div "Stock" at bounding box center [81, 153] width 97 height 9
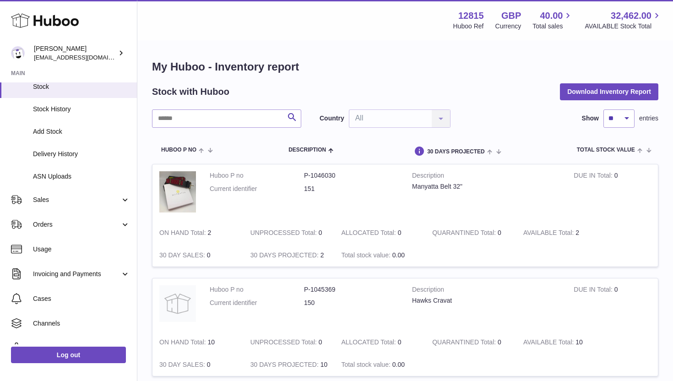
scroll to position [122, 0]
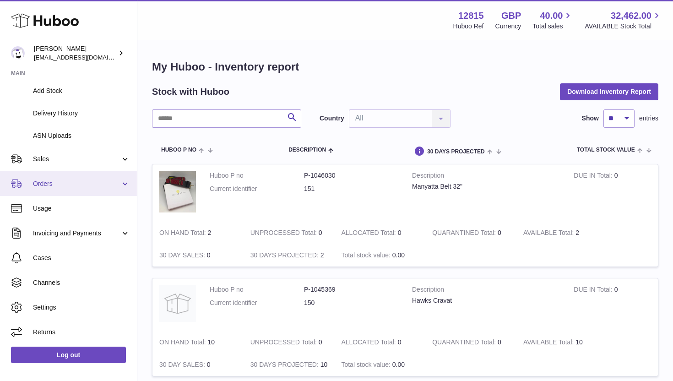
click at [73, 184] on span "Orders" at bounding box center [77, 184] width 88 height 9
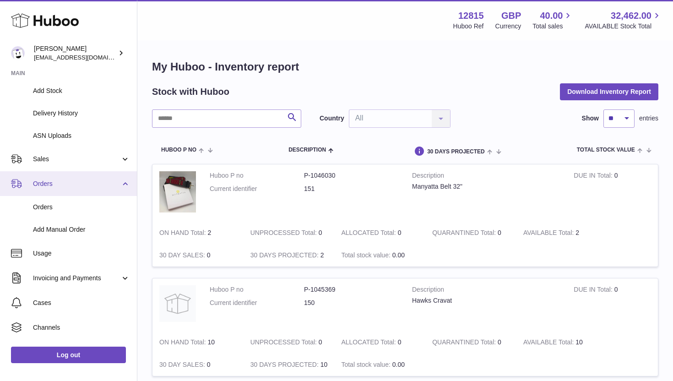
click at [123, 180] on link "Orders" at bounding box center [68, 183] width 137 height 25
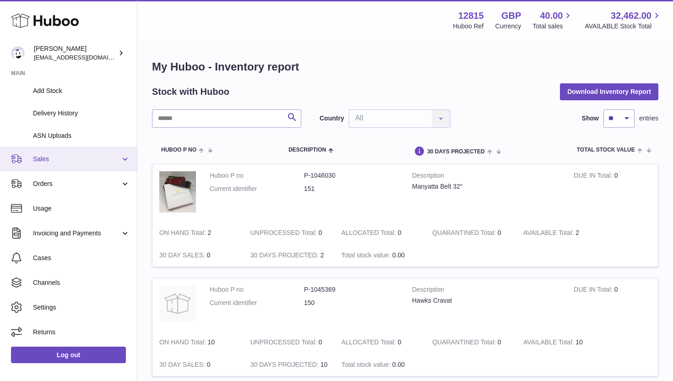
click at [120, 155] on link "Sales" at bounding box center [68, 159] width 137 height 25
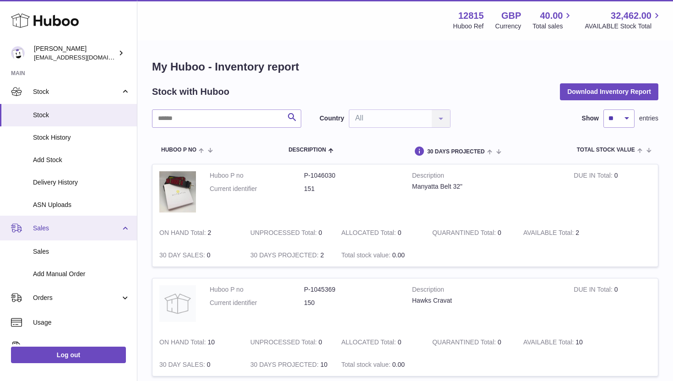
scroll to position [54, 0]
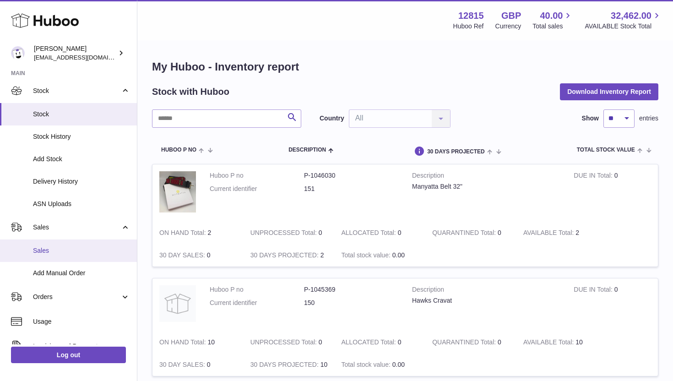
click at [62, 248] on span "Sales" at bounding box center [81, 250] width 97 height 9
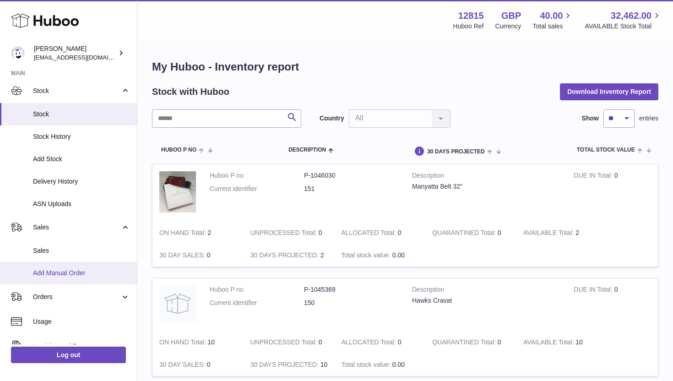
click at [62, 278] on span "Add Manual Order" at bounding box center [81, 273] width 97 height 9
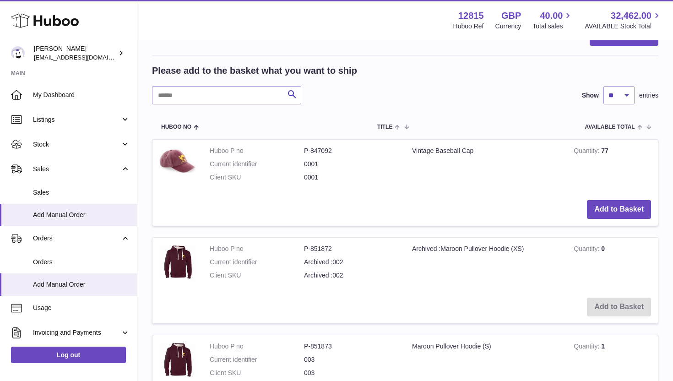
scroll to position [161, 0]
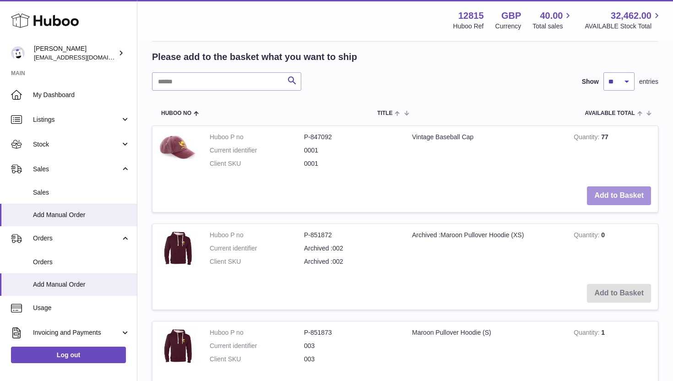
click at [604, 203] on button "Add to Basket" at bounding box center [619, 195] width 64 height 19
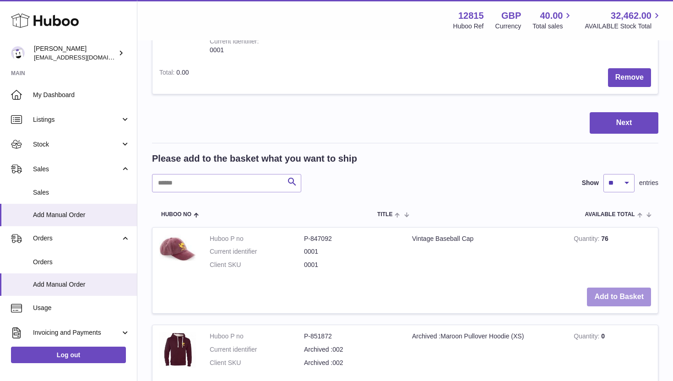
scroll to position [0, 0]
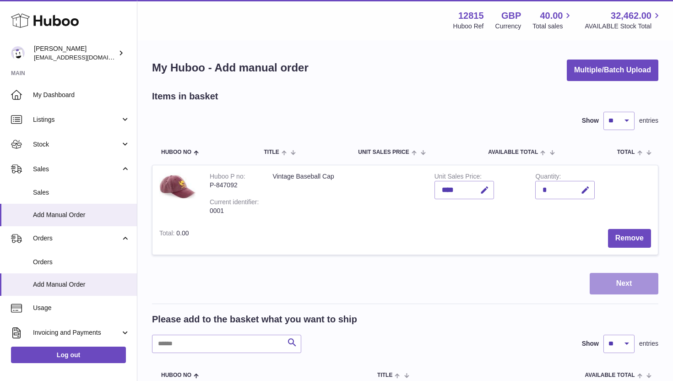
click at [627, 286] on button "Next" at bounding box center [624, 284] width 69 height 22
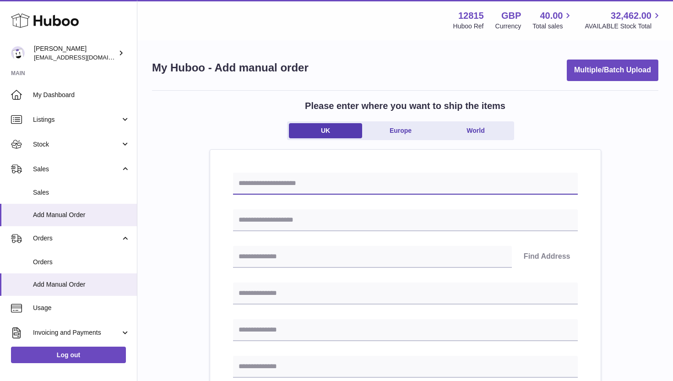
click at [307, 173] on input "text" at bounding box center [405, 184] width 345 height 22
click at [303, 180] on input "text" at bounding box center [405, 184] width 345 height 22
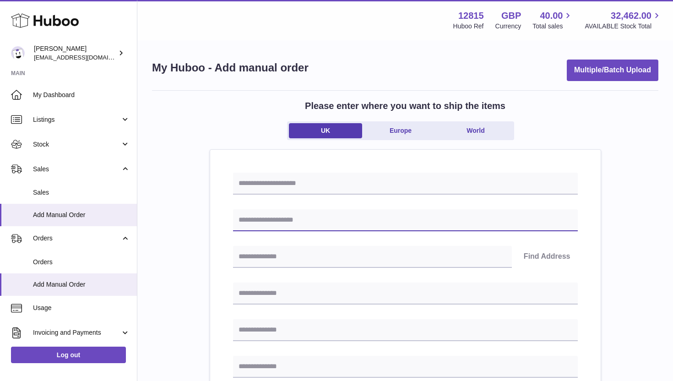
click at [283, 219] on input "text" at bounding box center [405, 220] width 345 height 22
type input "**********"
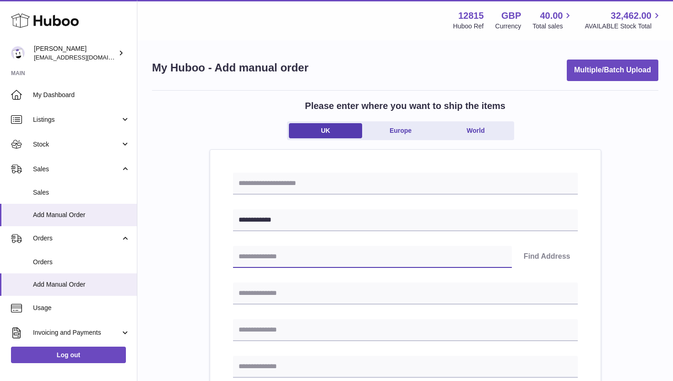
click at [290, 261] on input "text" at bounding box center [372, 257] width 279 height 22
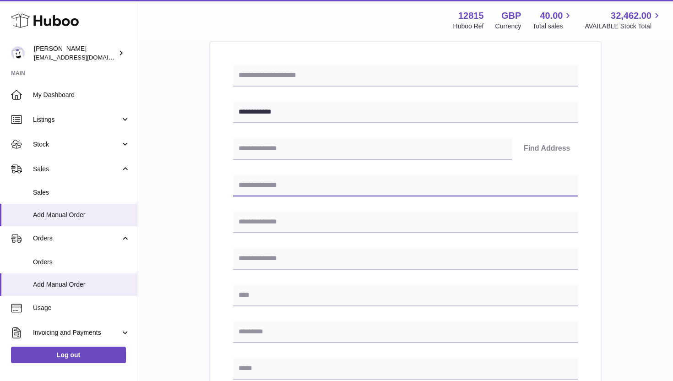
click at [274, 189] on input "text" at bounding box center [405, 186] width 345 height 22
click at [229, 189] on div "**********" at bounding box center [405, 331] width 391 height 578
click at [263, 186] on input "text" at bounding box center [405, 186] width 345 height 22
click at [230, 168] on div "**********" at bounding box center [405, 331] width 391 height 578
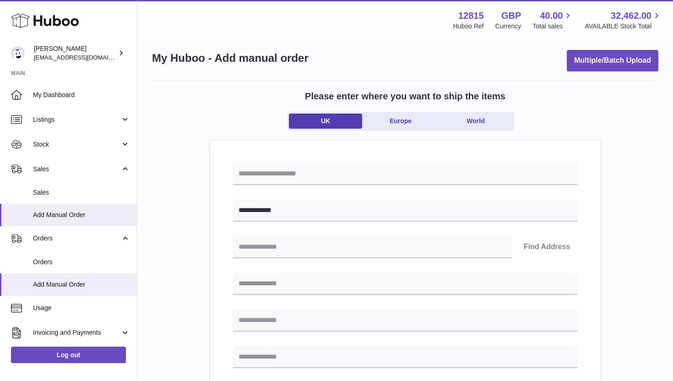
scroll to position [0, 0]
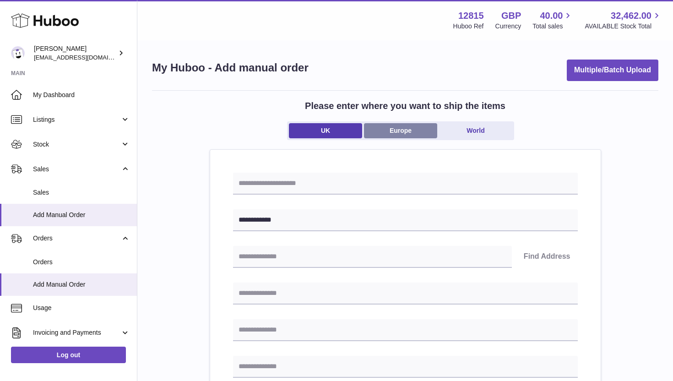
click at [395, 136] on link "Europe" at bounding box center [400, 130] width 73 height 15
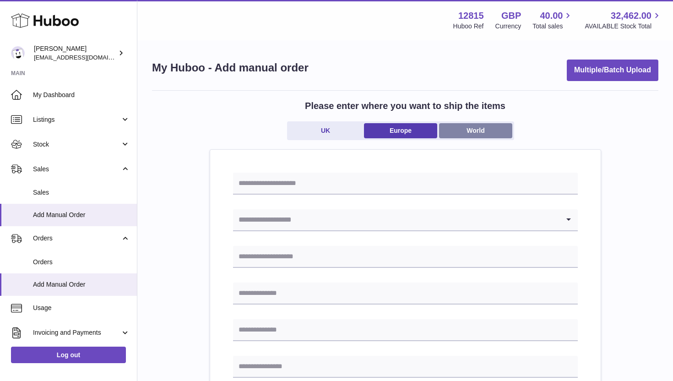
click at [483, 128] on link "World" at bounding box center [475, 130] width 73 height 15
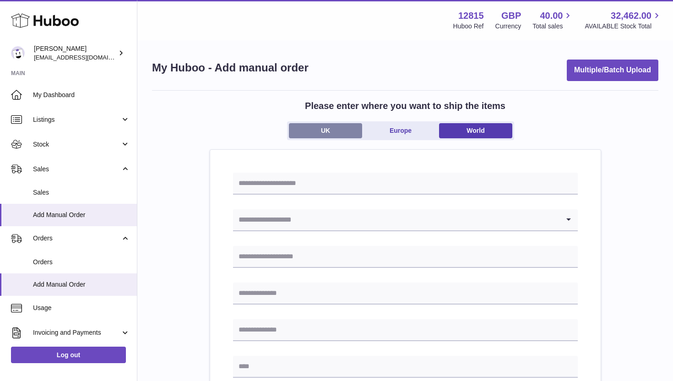
click at [332, 125] on link "UK" at bounding box center [325, 130] width 73 height 15
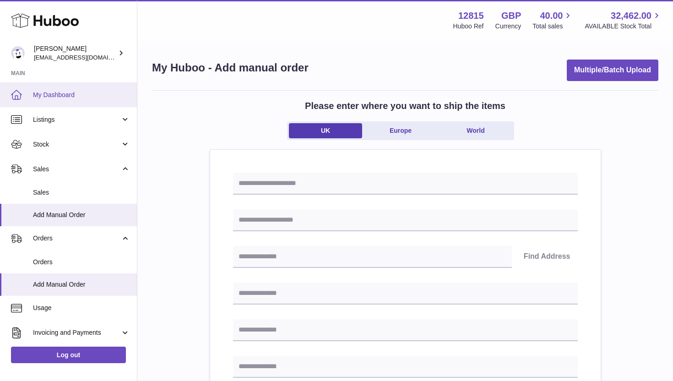
click at [49, 92] on span "My Dashboard" at bounding box center [81, 95] width 97 height 9
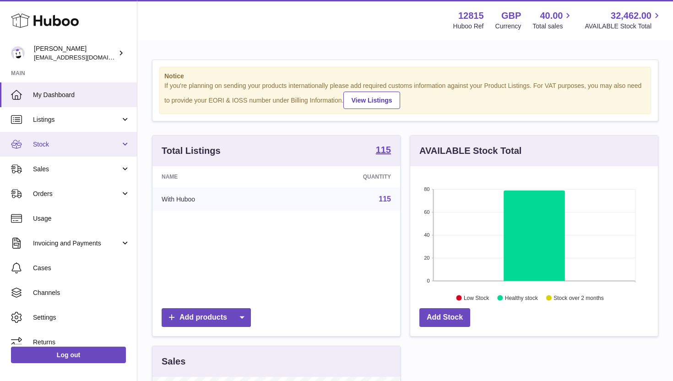
click at [96, 148] on link "Stock" at bounding box center [68, 144] width 137 height 25
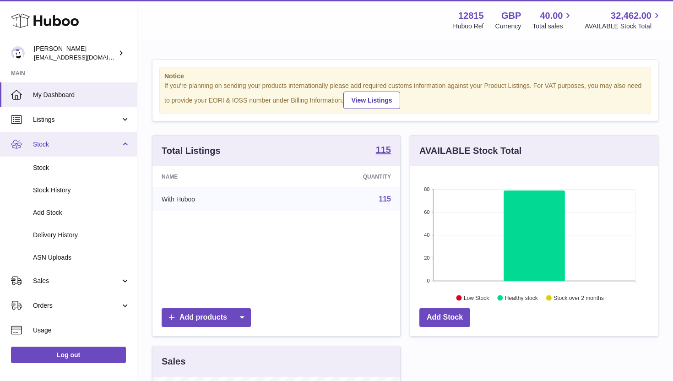
click at [96, 148] on link "Stock" at bounding box center [68, 144] width 137 height 25
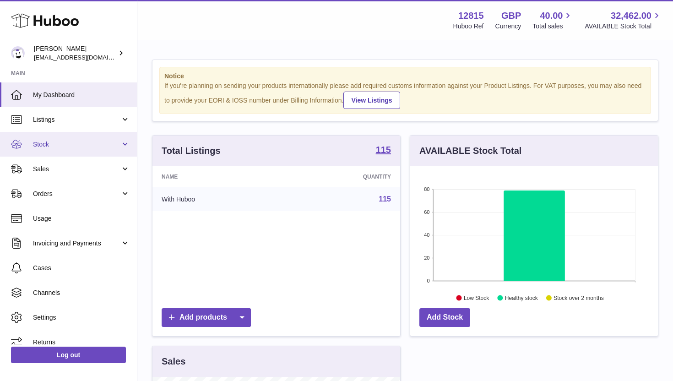
click at [96, 148] on link "Stock" at bounding box center [68, 144] width 137 height 25
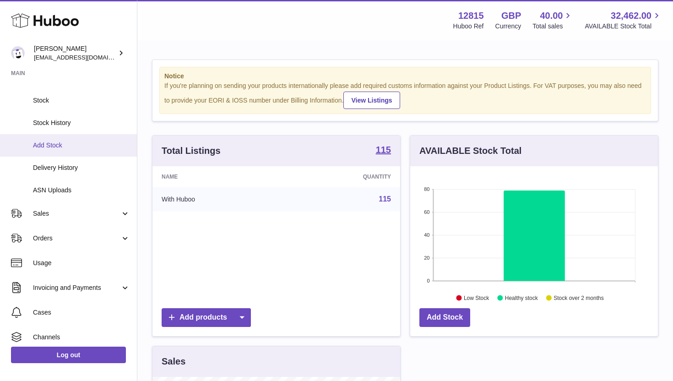
scroll to position [69, 0]
click at [108, 210] on span "Sales" at bounding box center [77, 212] width 88 height 9
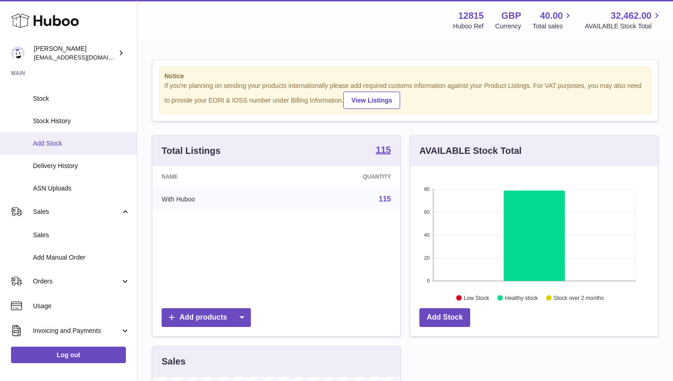
click at [108, 210] on span "Sales" at bounding box center [77, 212] width 88 height 9
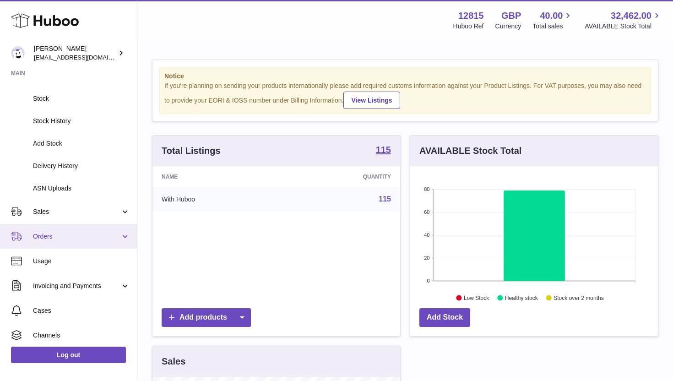
click at [121, 237] on link "Orders" at bounding box center [68, 236] width 137 height 25
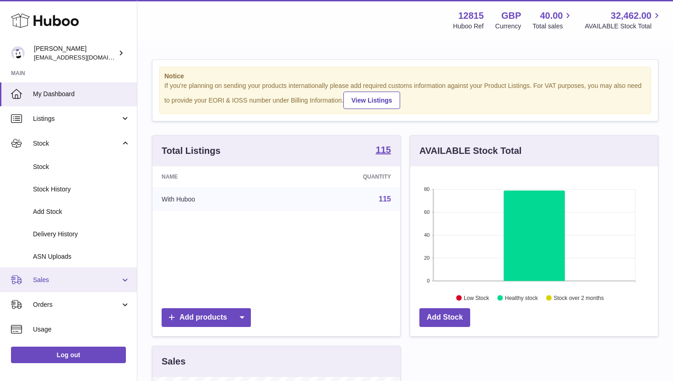
scroll to position [0, 0]
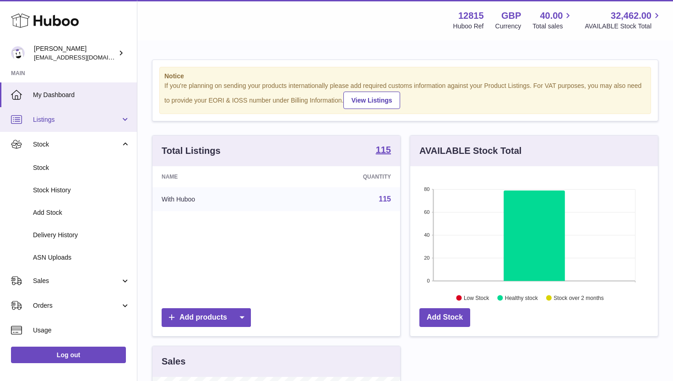
click at [96, 118] on span "Listings" at bounding box center [77, 119] width 88 height 9
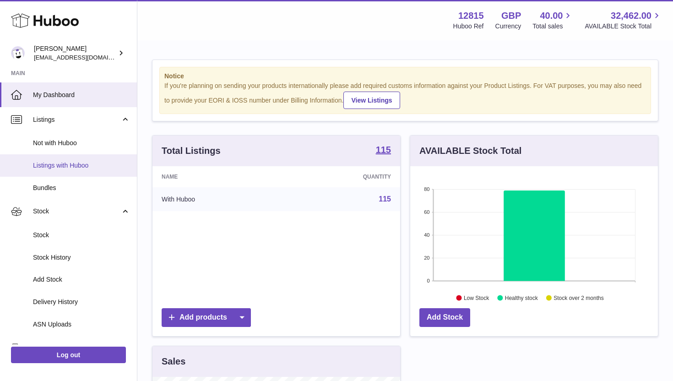
click at [94, 159] on link "Listings with Huboo" at bounding box center [68, 165] width 137 height 22
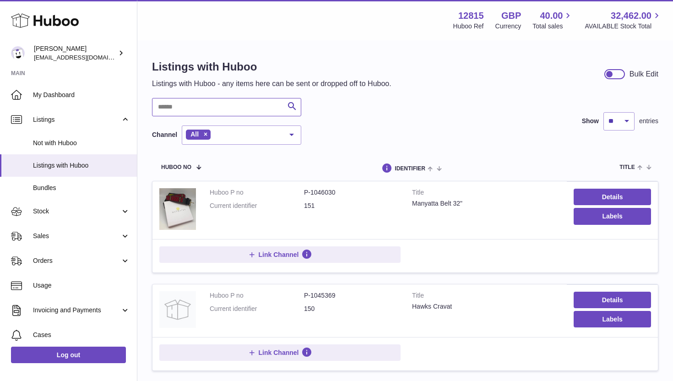
click at [223, 114] on input "text" at bounding box center [226, 107] width 149 height 18
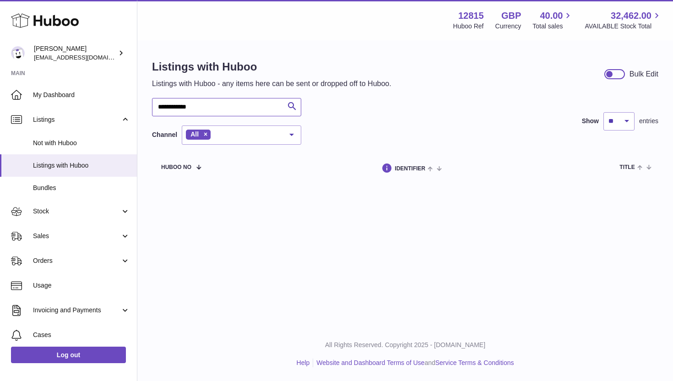
click at [183, 111] on input "**********" at bounding box center [226, 107] width 149 height 18
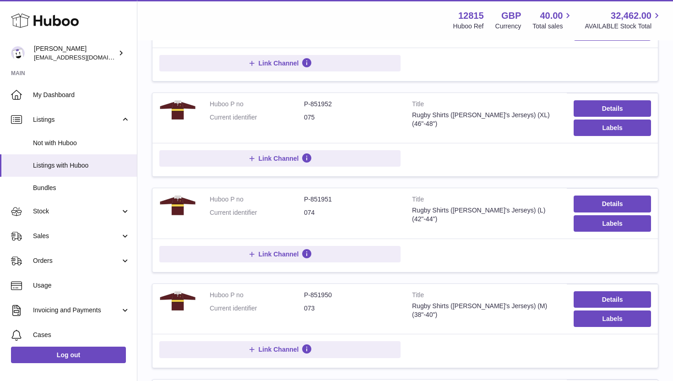
scroll to position [220, 0]
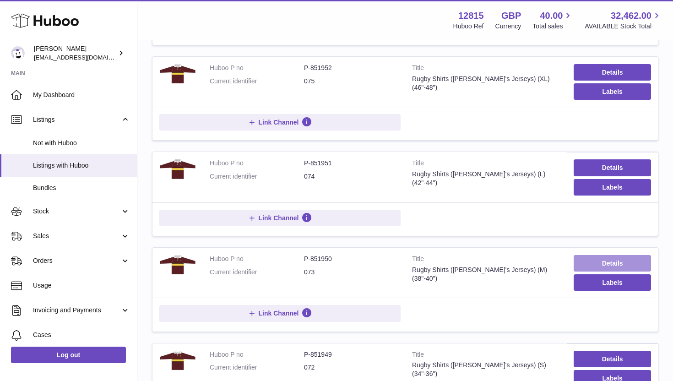
type input "*****"
click at [607, 263] on link "Details" at bounding box center [612, 263] width 77 height 16
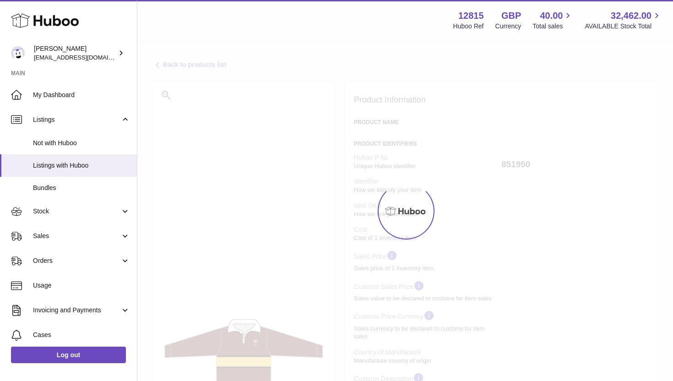
select select
select select "****"
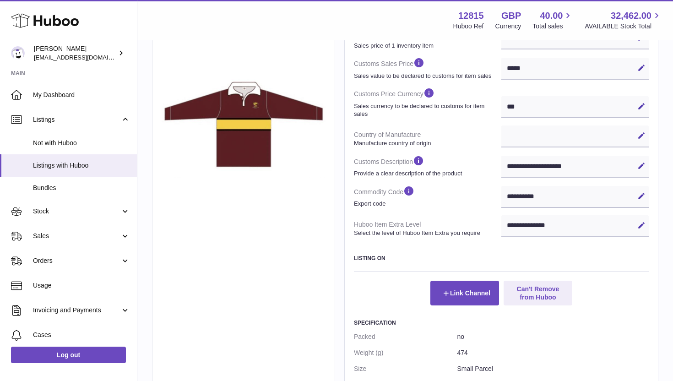
scroll to position [263, 0]
click at [377, 192] on dt "Commodity Code Export code" at bounding box center [428, 196] width 148 height 30
click at [382, 225] on dt "Huboo Item Extra Level Select the level of Huboo Item Extra you require" at bounding box center [428, 228] width 148 height 24
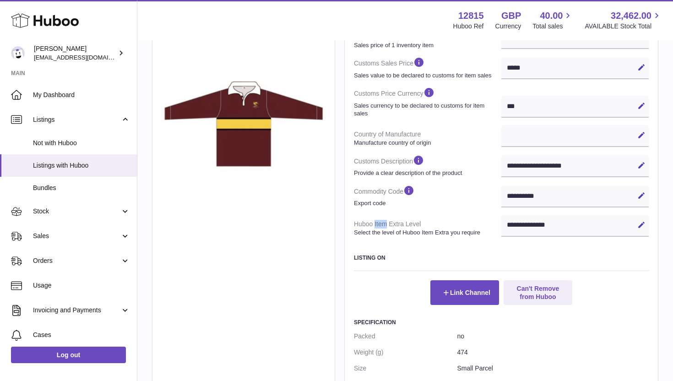
click at [382, 225] on dt "Huboo Item Extra Level Select the level of Huboo Item Extra you require" at bounding box center [428, 228] width 148 height 24
click at [511, 166] on div "**********" at bounding box center [576, 166] width 148 height 22
click at [645, 167] on icon at bounding box center [642, 165] width 8 height 8
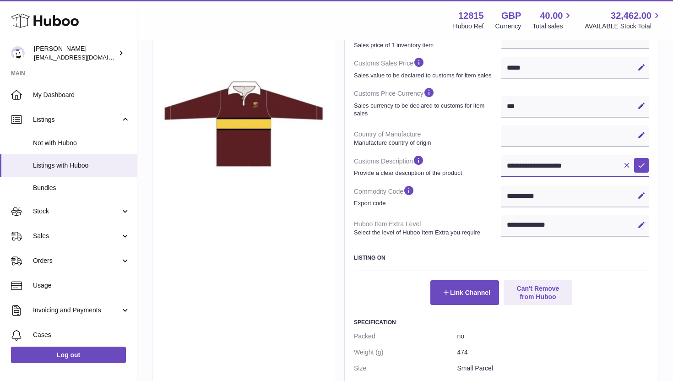
click at [576, 172] on input "**********" at bounding box center [576, 166] width 148 height 22
click at [630, 166] on icon at bounding box center [627, 165] width 8 height 8
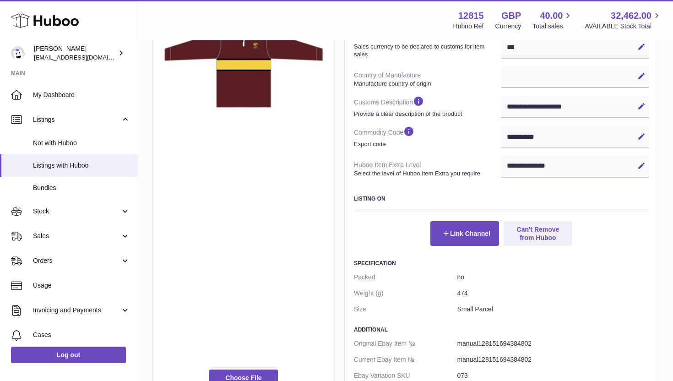
scroll to position [343, 0]
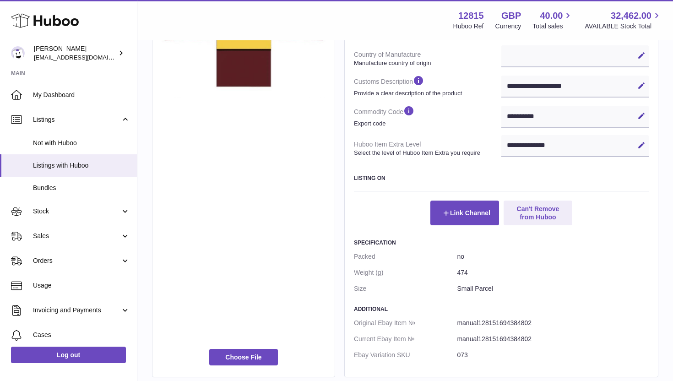
click at [516, 115] on div "**********" at bounding box center [576, 117] width 148 height 22
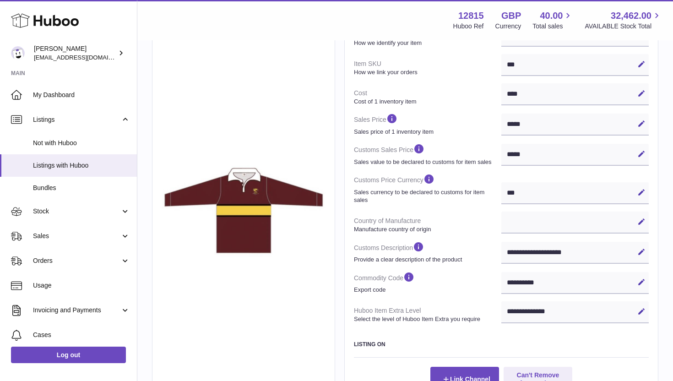
scroll to position [0, 0]
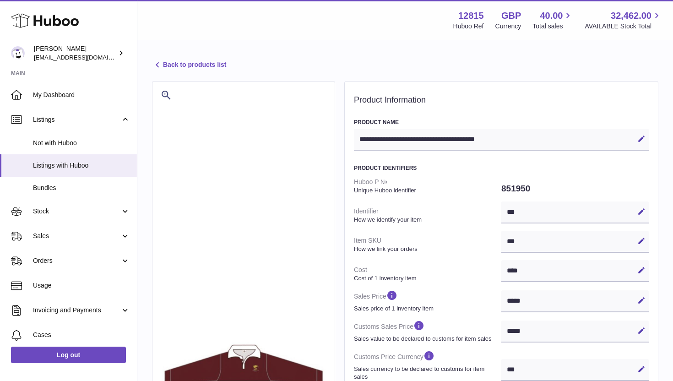
click at [194, 66] on link "Back to products list" at bounding box center [189, 65] width 74 height 11
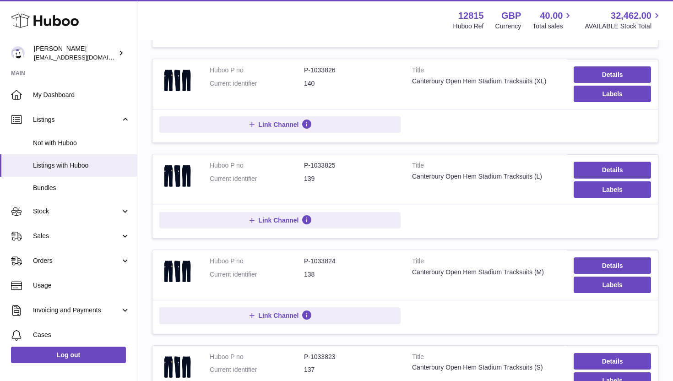
scroll to position [318, 0]
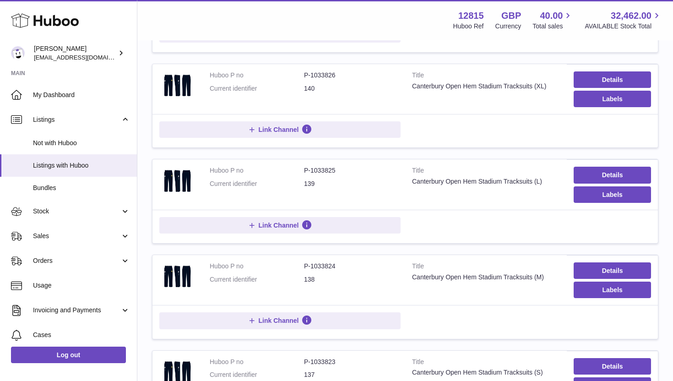
drag, startPoint x: 306, startPoint y: 183, endPoint x: 372, endPoint y: 187, distance: 66.1
click at [372, 187] on dd "139" at bounding box center [351, 184] width 94 height 9
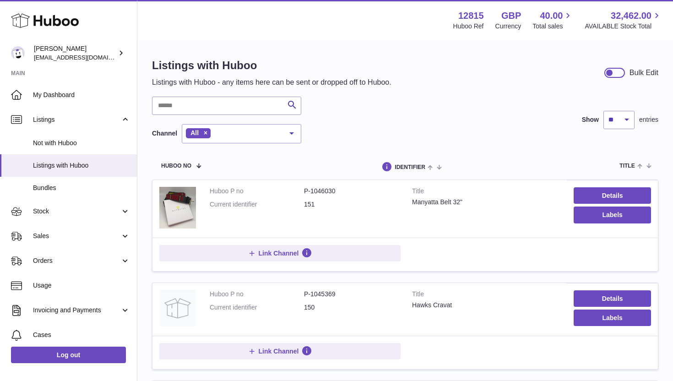
scroll to position [0, 0]
